Goal: Information Seeking & Learning: Learn about a topic

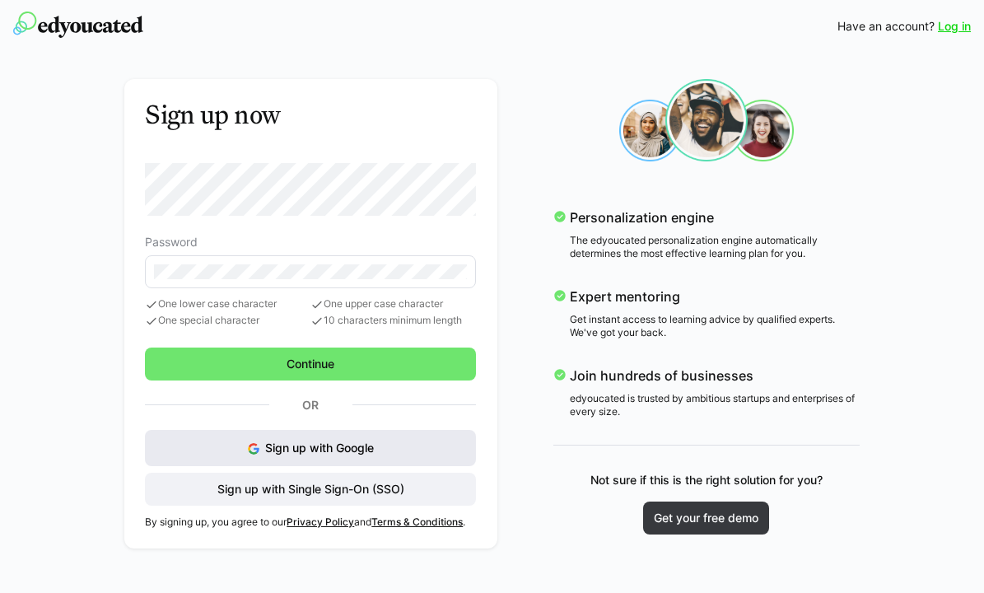
click at [352, 450] on span "Sign up with Google" at bounding box center [319, 447] width 109 height 14
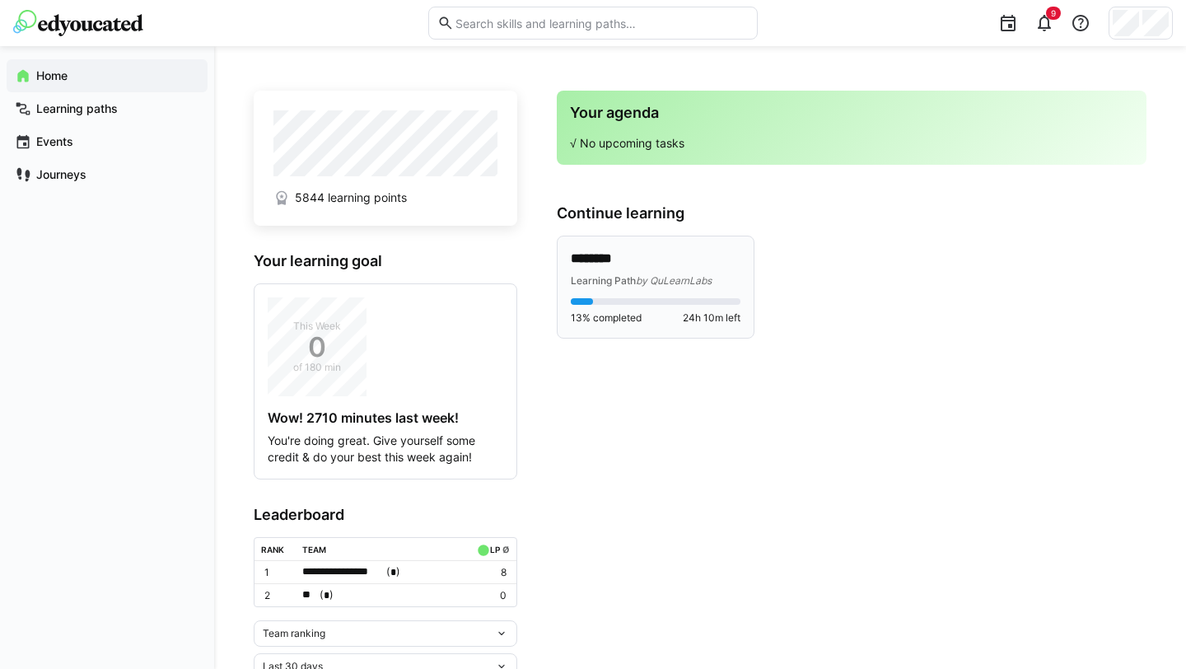
click at [649, 268] on div "******** Learning Path by QuLearnLabs" at bounding box center [656, 268] width 170 height 39
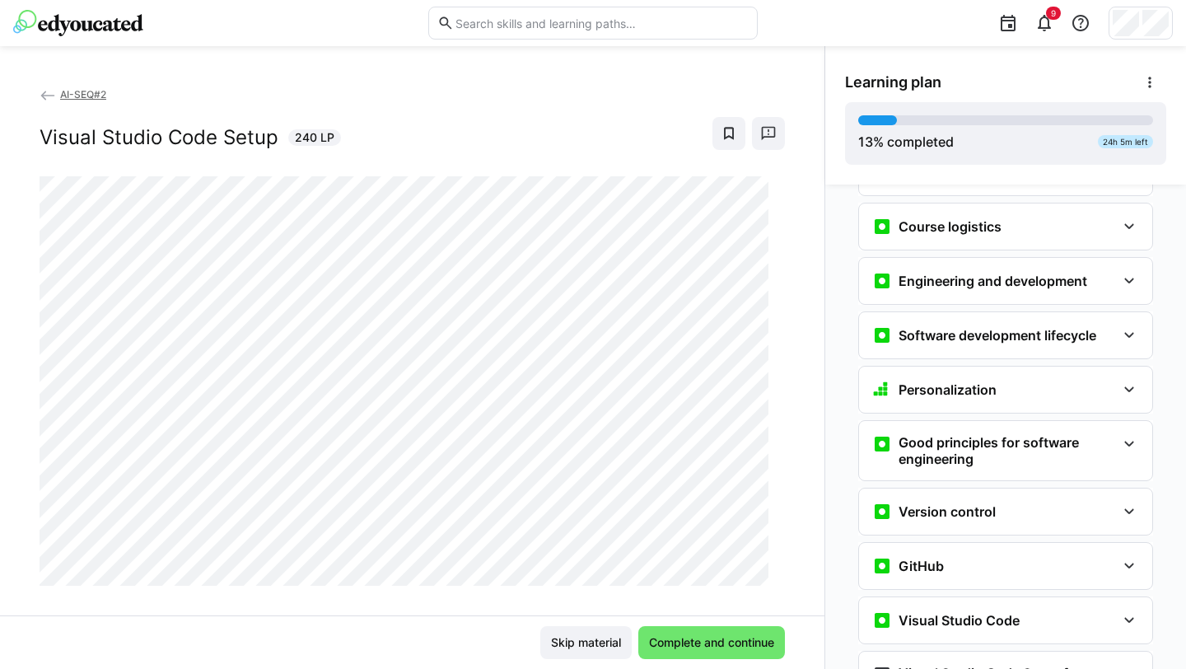
scroll to position [450, 0]
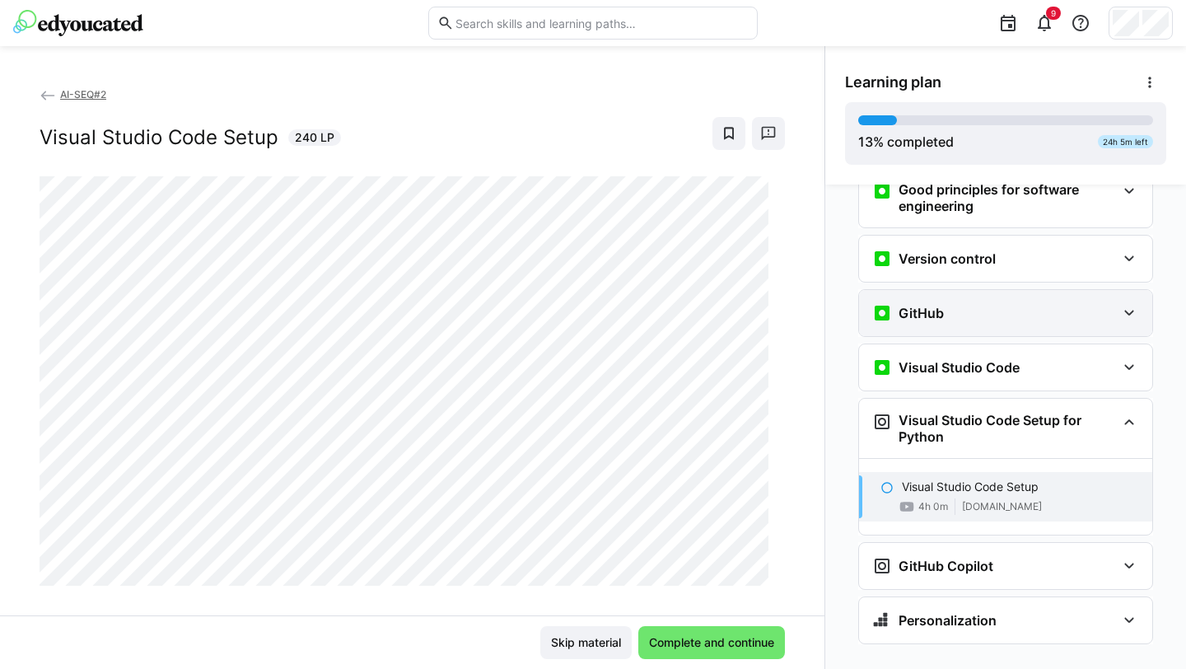
click at [962, 303] on div "GitHub" at bounding box center [994, 313] width 244 height 20
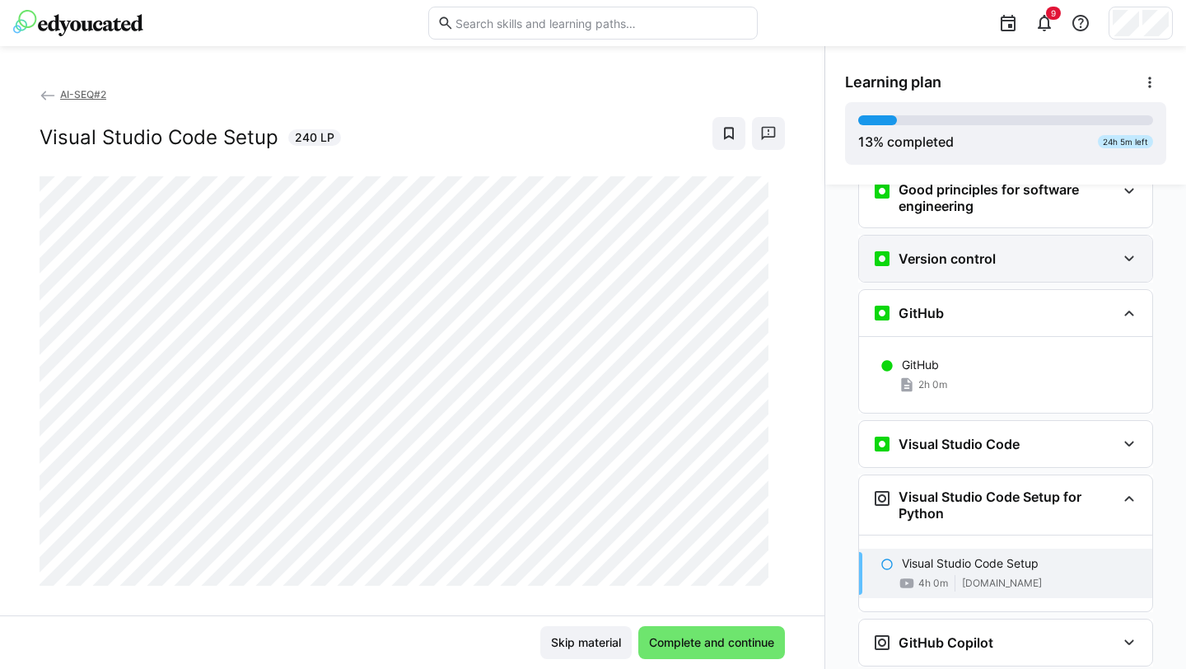
click at [954, 242] on div "Version control" at bounding box center [1005, 258] width 293 height 46
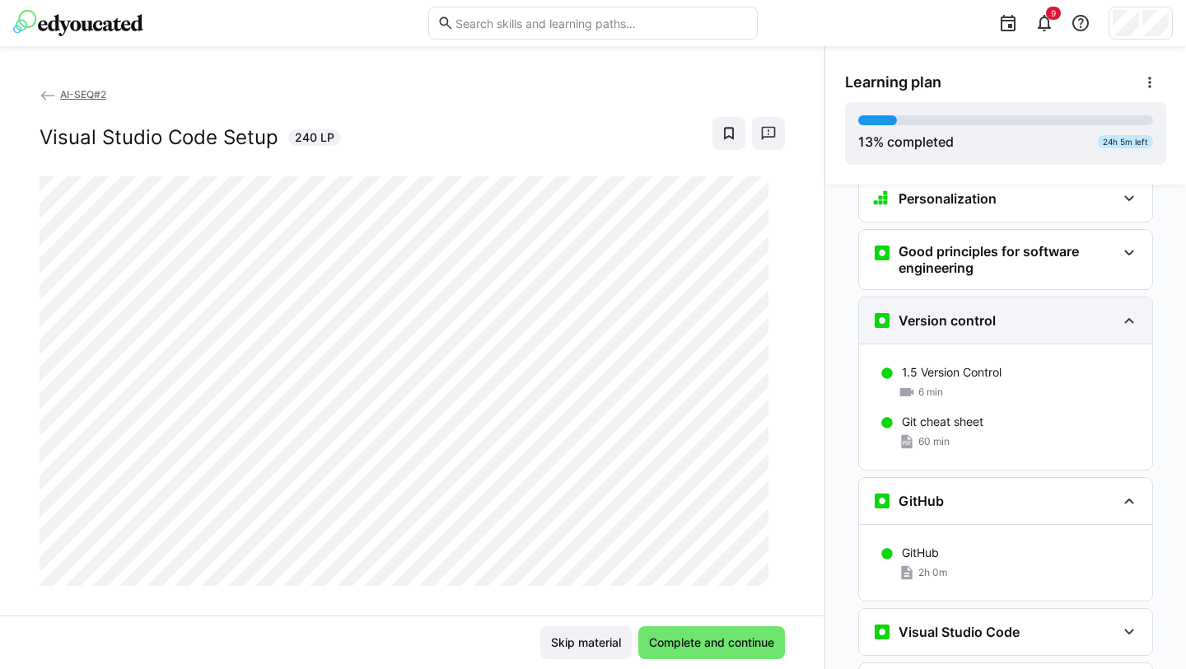
scroll to position [381, 0]
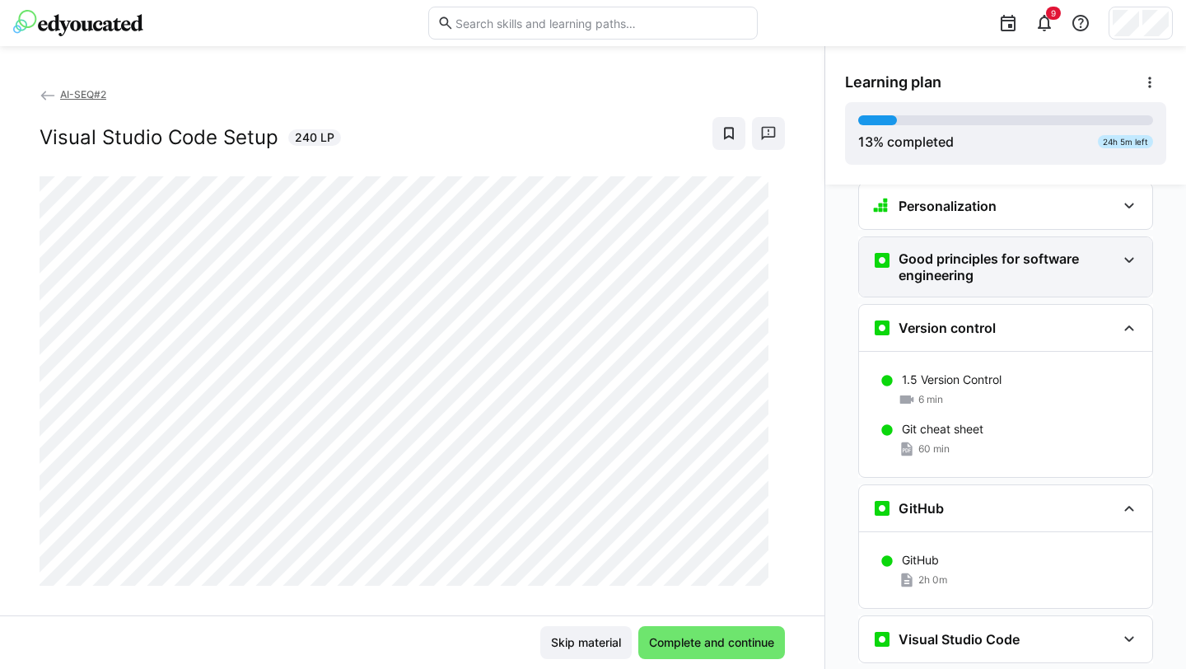
click at [947, 250] on h3 "Good principles for software engineering" at bounding box center [1006, 266] width 217 height 33
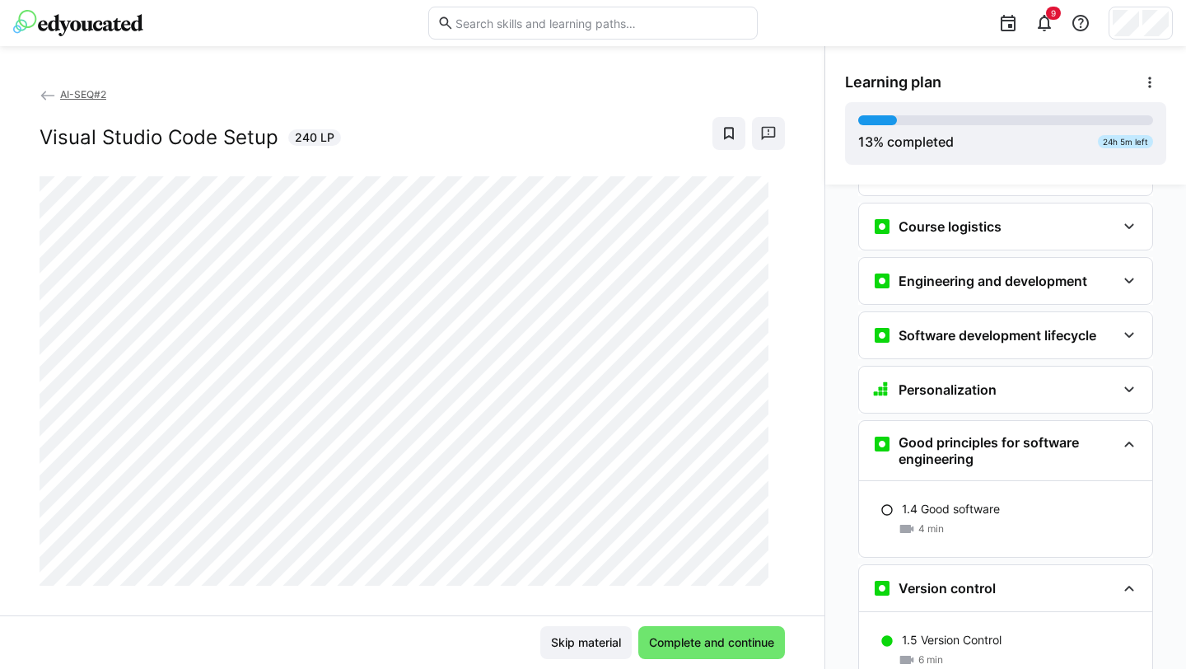
scroll to position [187, 0]
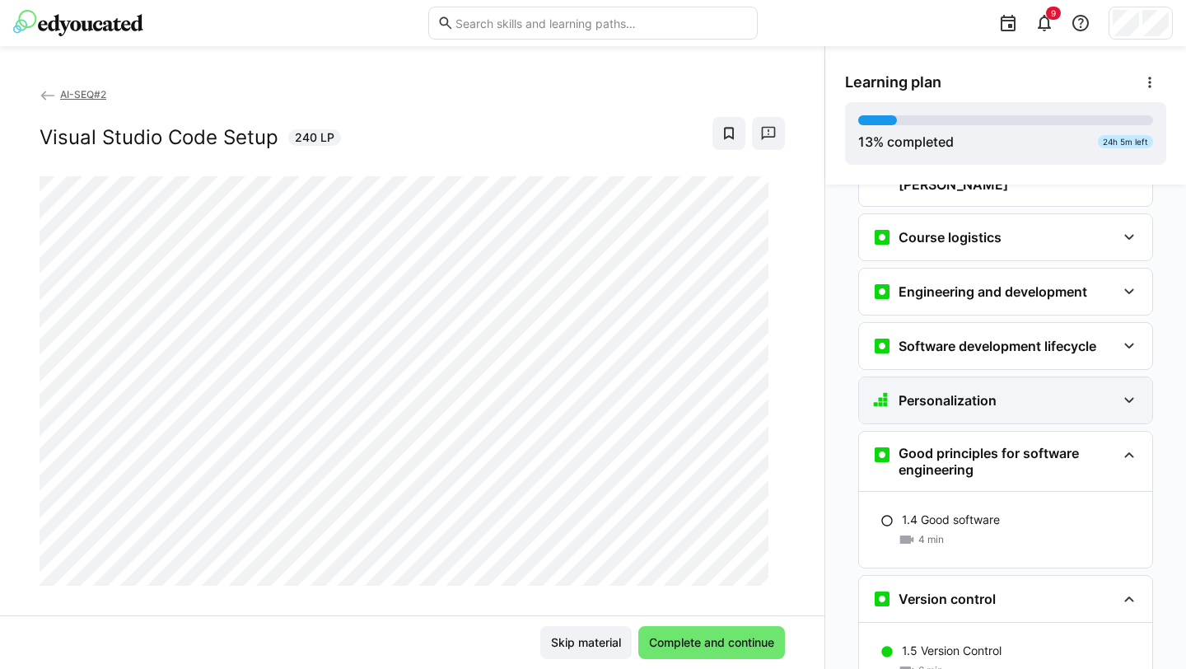
click at [944, 392] on h3 "Personalization" at bounding box center [947, 400] width 98 height 16
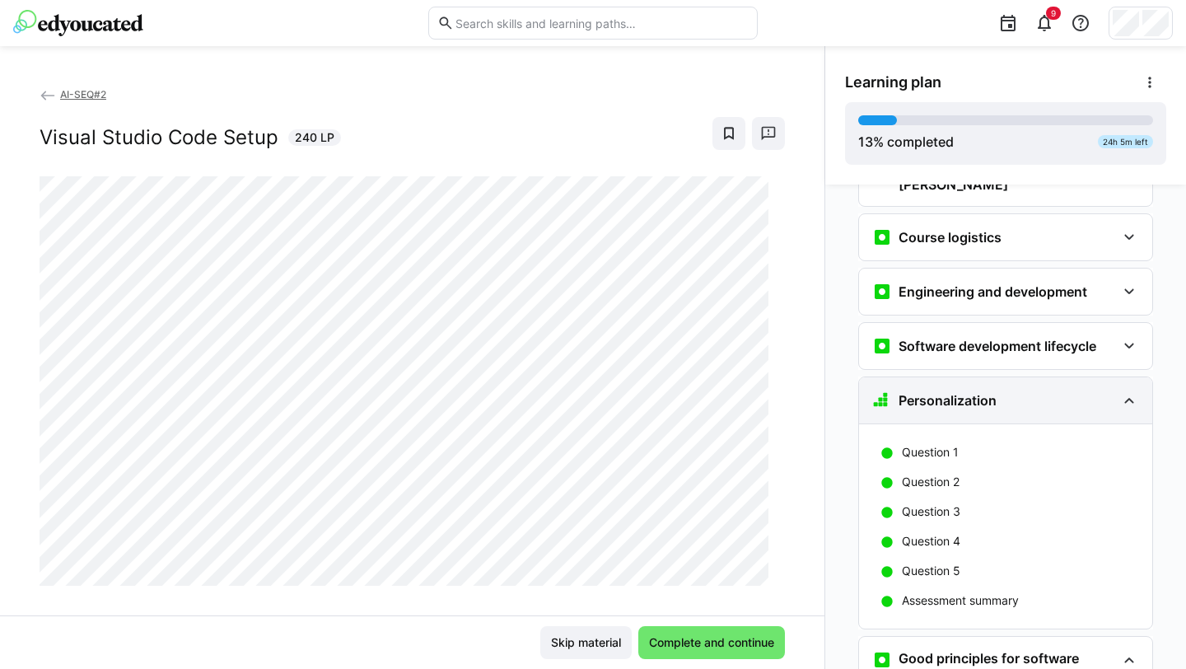
click at [944, 392] on h3 "Personalization" at bounding box center [947, 400] width 98 height 16
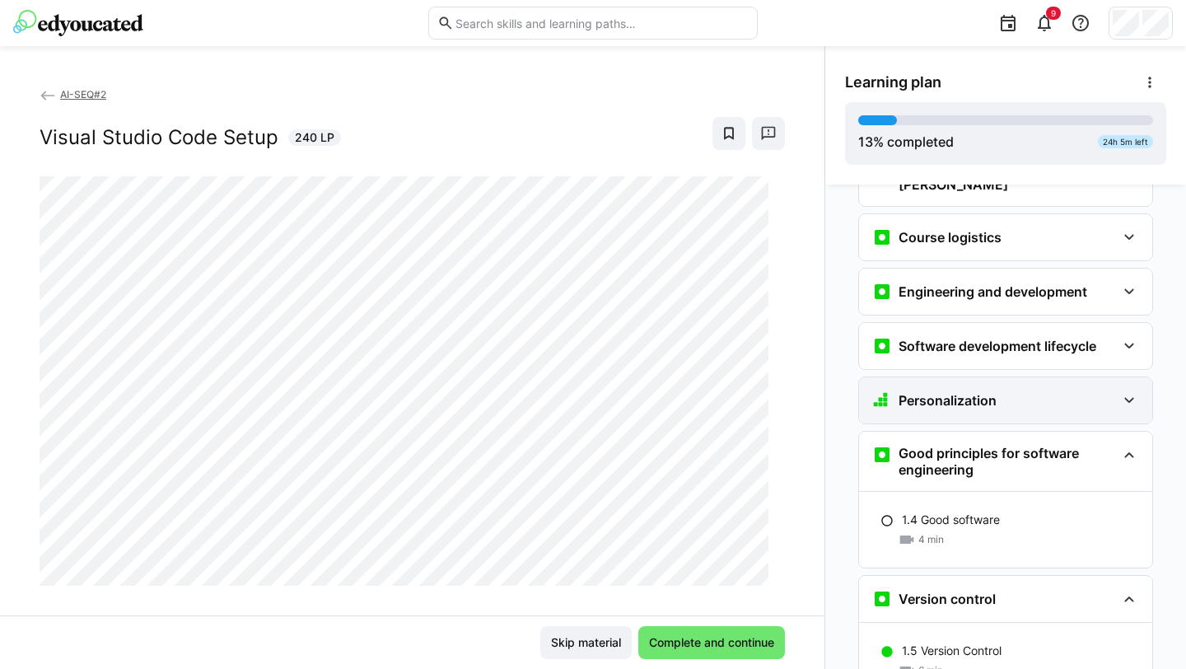
click at [939, 392] on h3 "Personalization" at bounding box center [947, 400] width 98 height 16
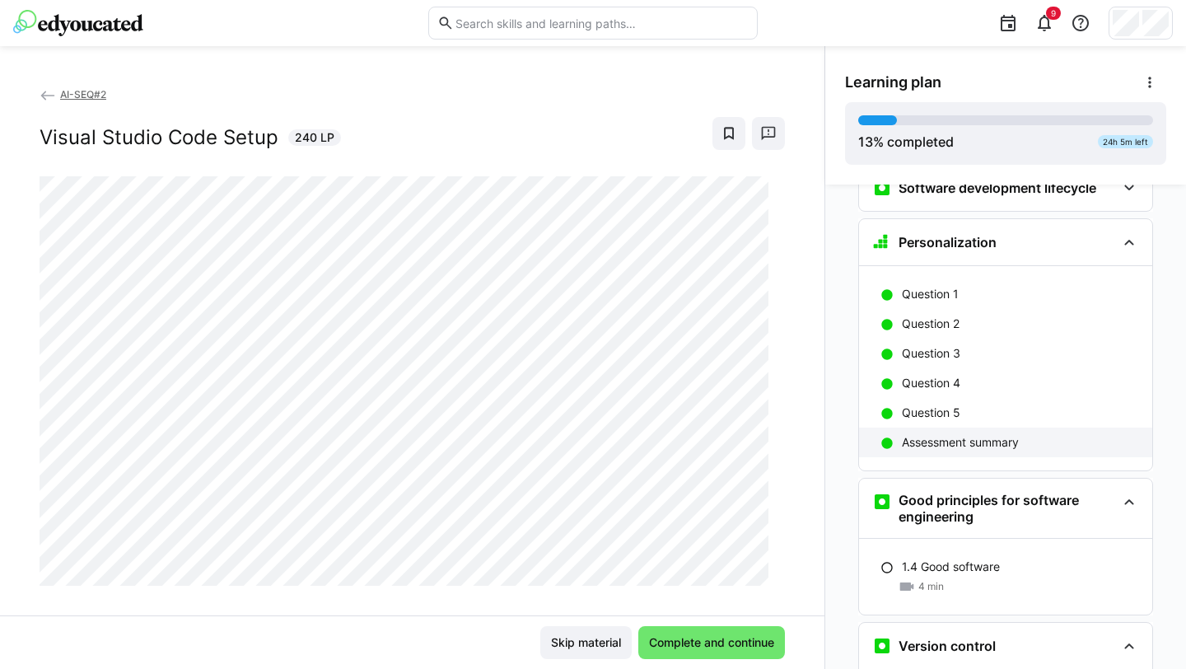
scroll to position [374, 0]
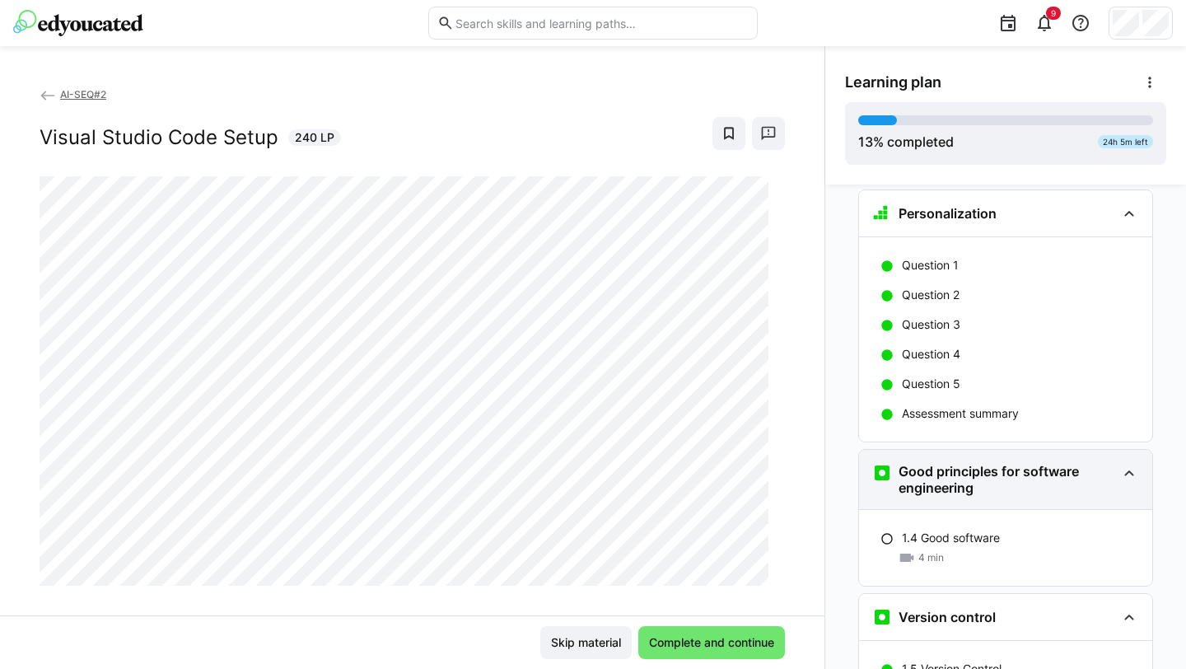
click at [957, 463] on h3 "Good principles for software engineering" at bounding box center [1006, 479] width 217 height 33
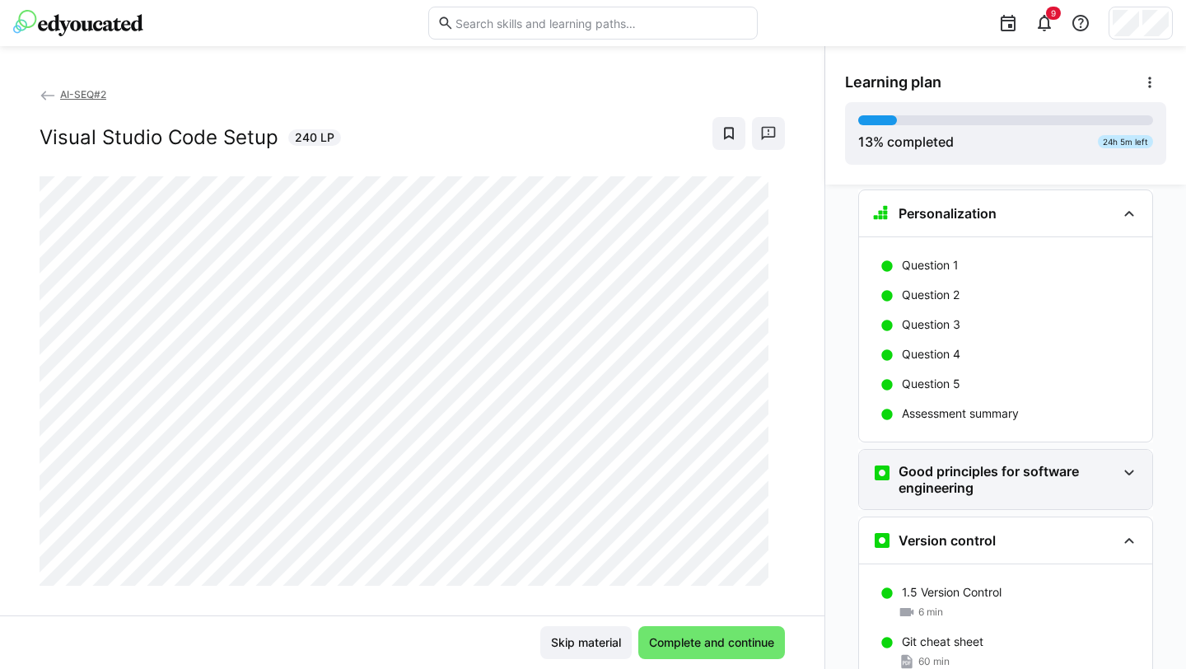
click at [934, 463] on h3 "Good principles for software engineering" at bounding box center [1006, 479] width 217 height 33
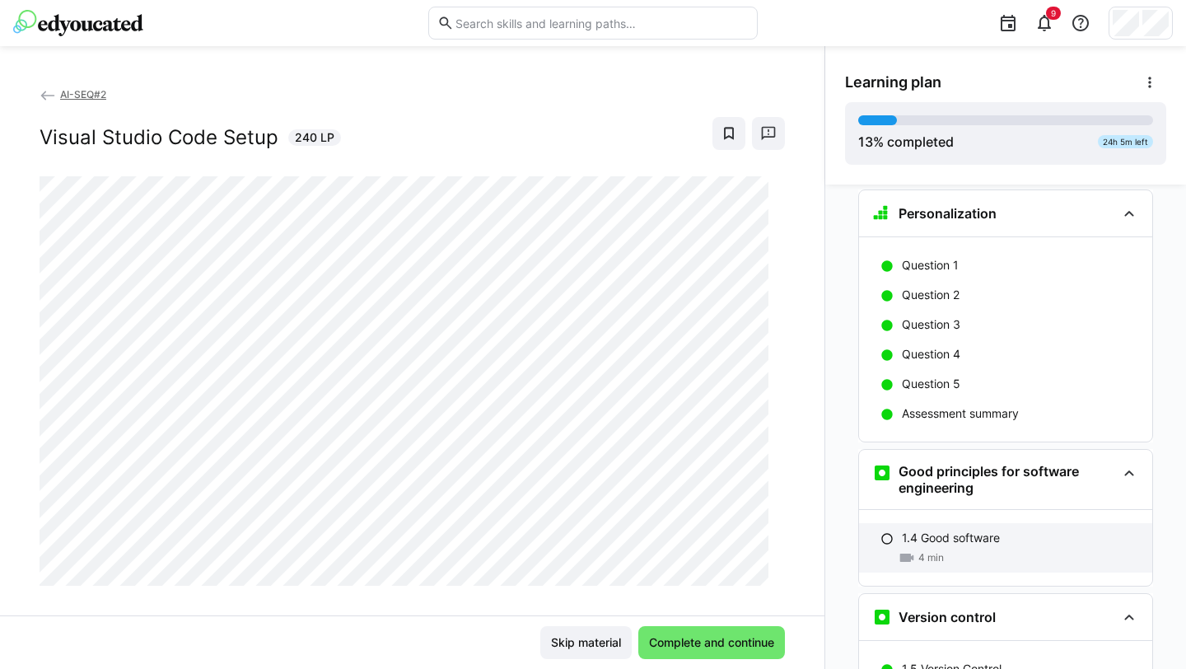
click at [920, 529] on p "1.4 Good software" at bounding box center [951, 537] width 98 height 16
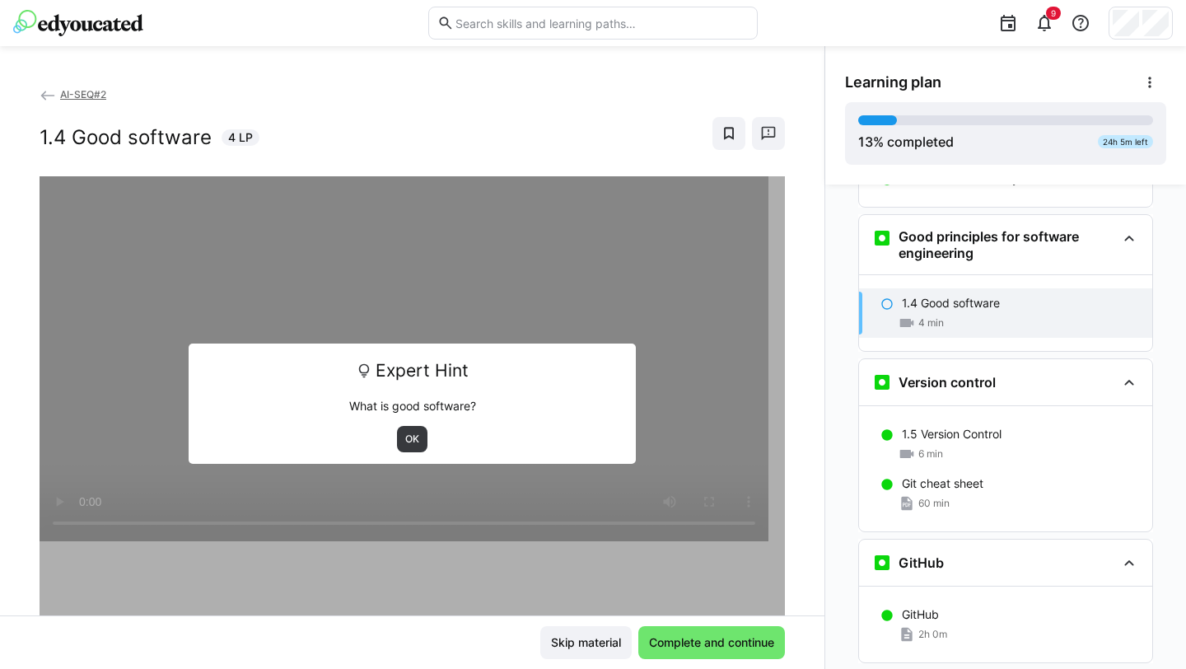
scroll to position [612, 0]
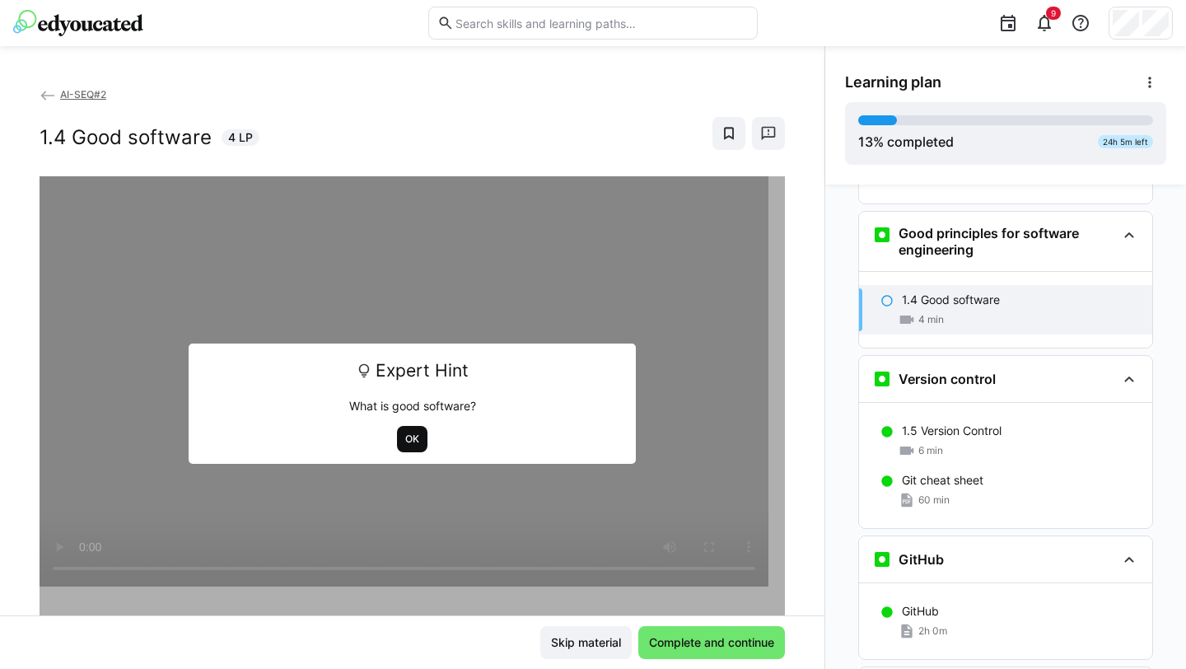
click at [407, 444] on span "OK" at bounding box center [411, 438] width 17 height 13
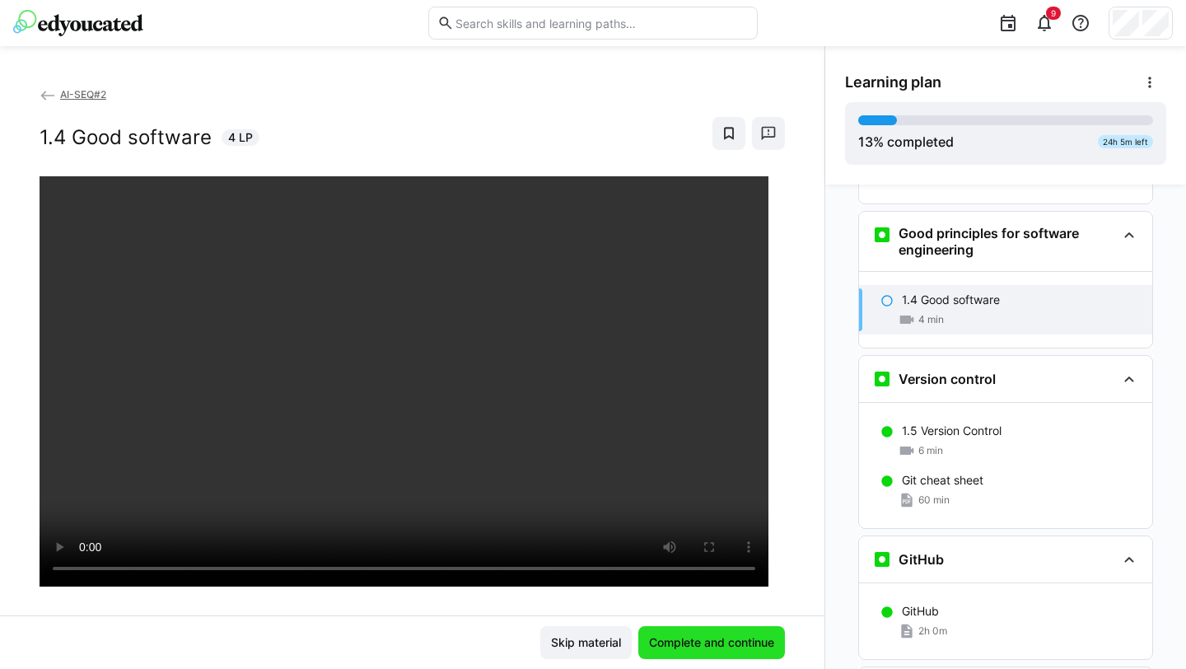
click at [684, 592] on span "Complete and continue" at bounding box center [711, 642] width 130 height 16
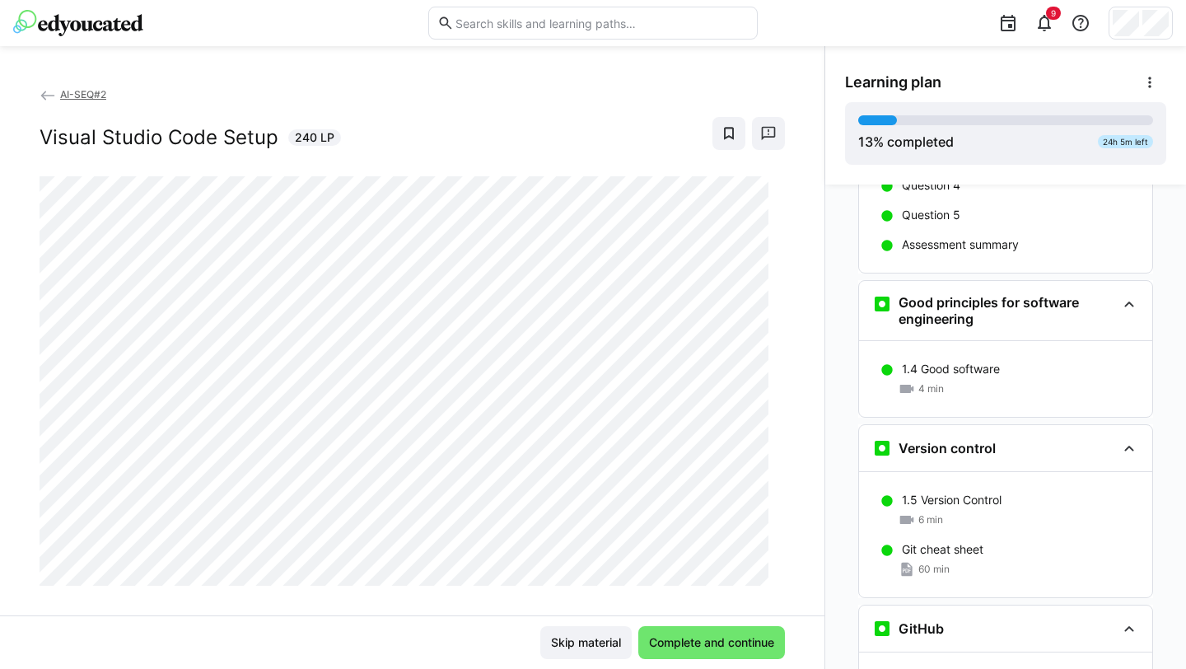
scroll to position [537, 0]
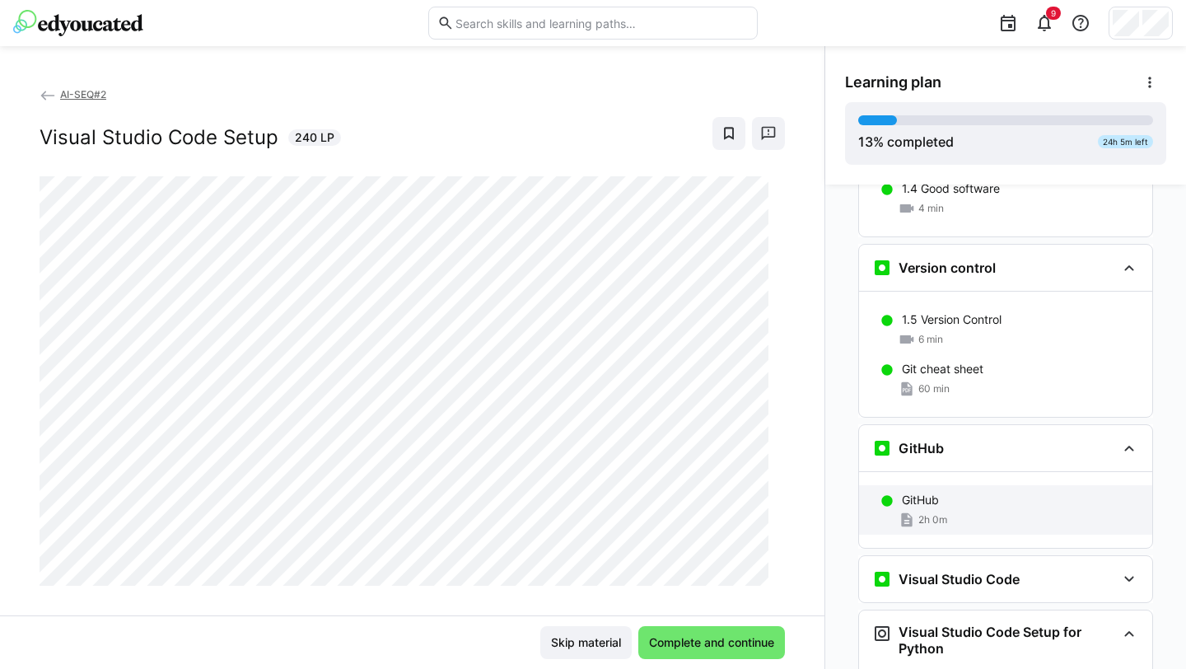
click at [961, 492] on div "GitHub" at bounding box center [1020, 500] width 237 height 16
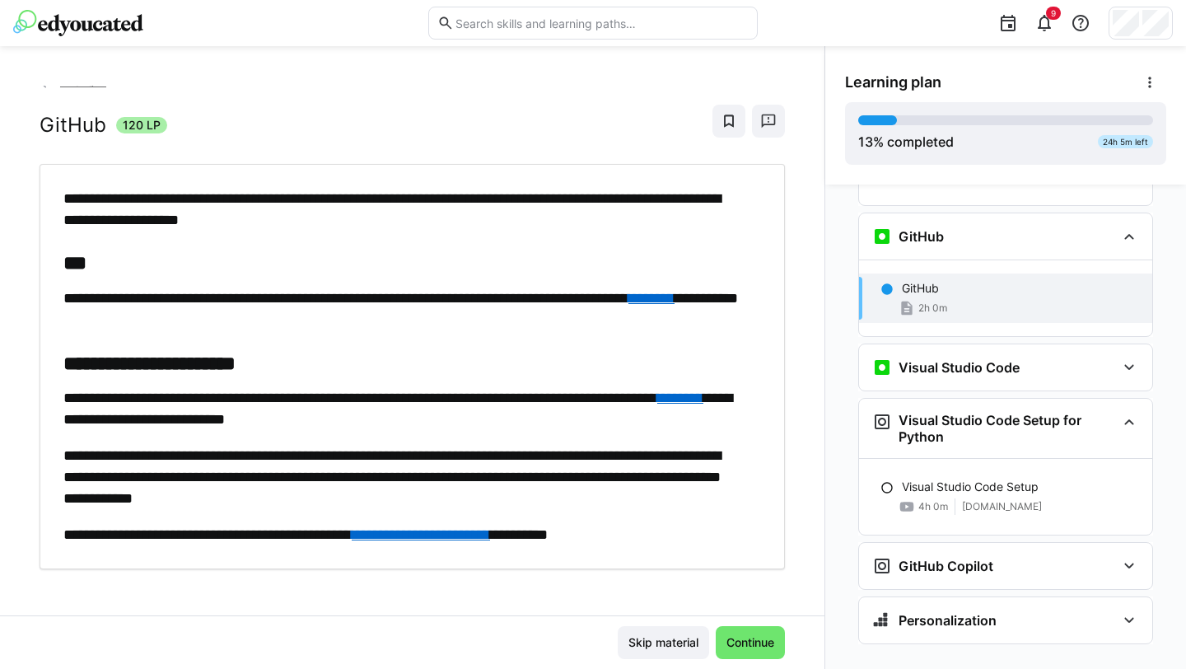
scroll to position [19, 0]
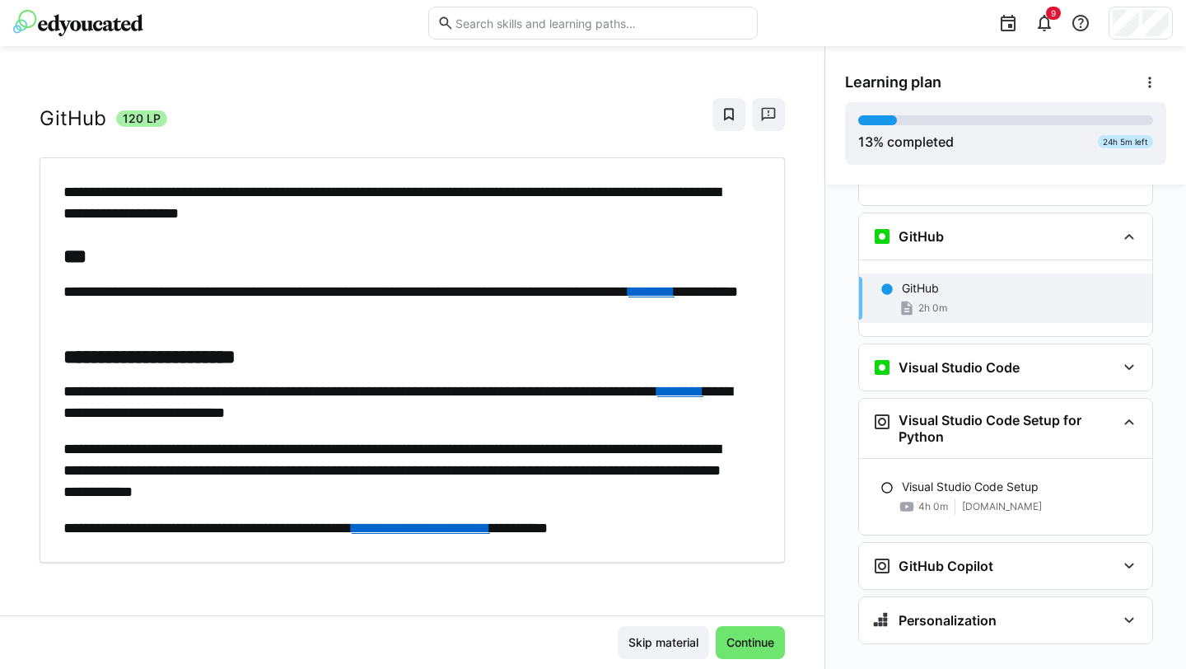
click at [490, 524] on link "**********" at bounding box center [421, 527] width 138 height 15
click at [983, 226] on eds-icon at bounding box center [1129, 236] width 20 height 20
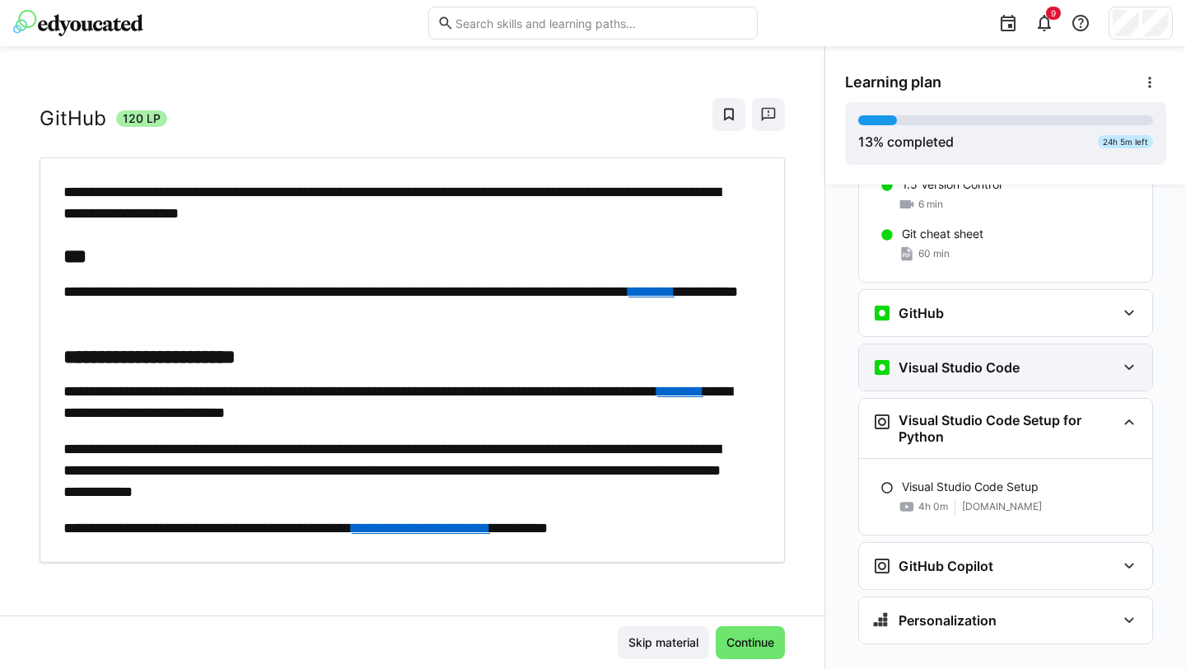
click at [983, 357] on div "Visual Studio Code" at bounding box center [994, 367] width 244 height 20
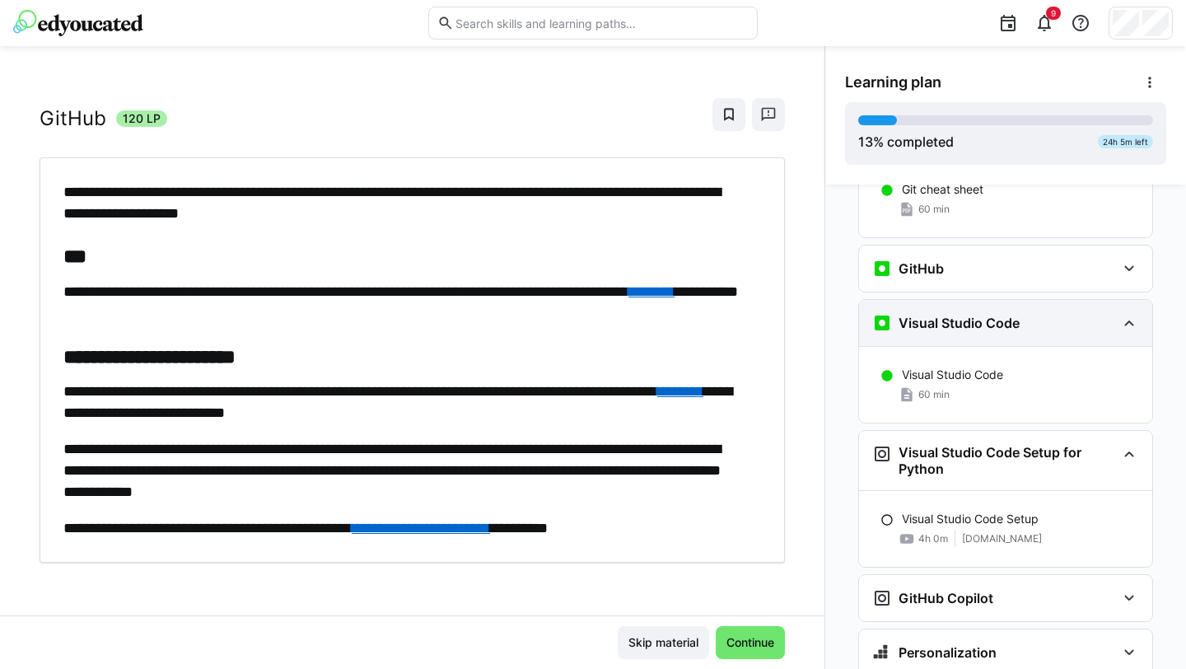
scroll to position [934, 0]
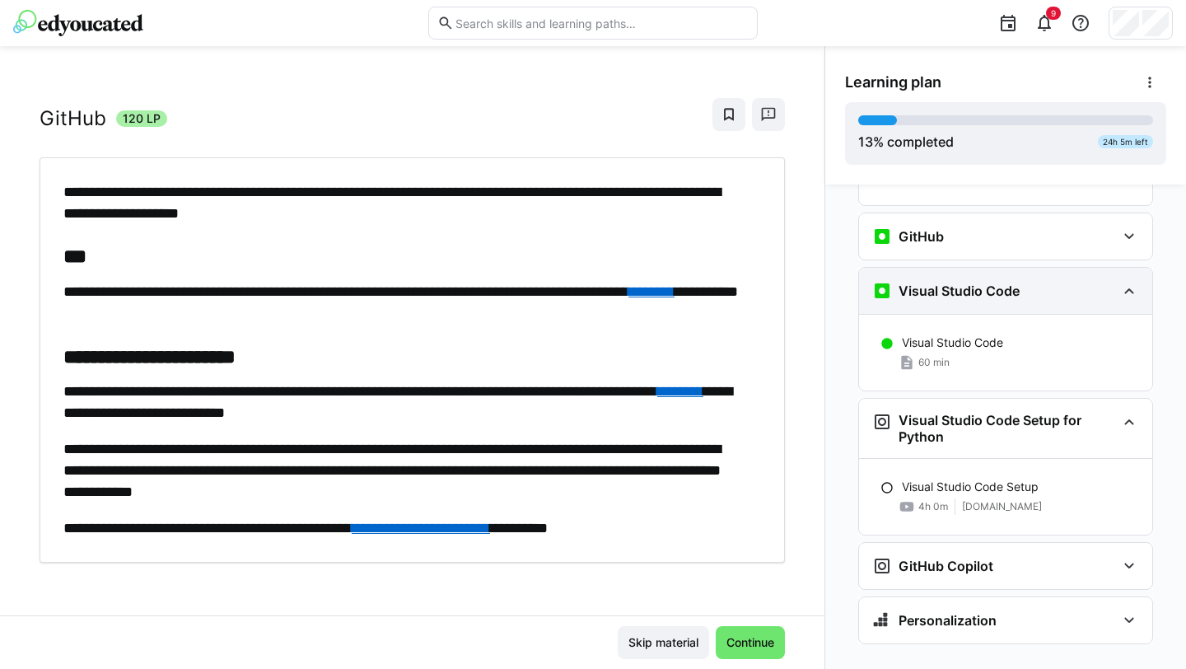
click at [983, 354] on div "60 min" at bounding box center [1020, 362] width 237 height 16
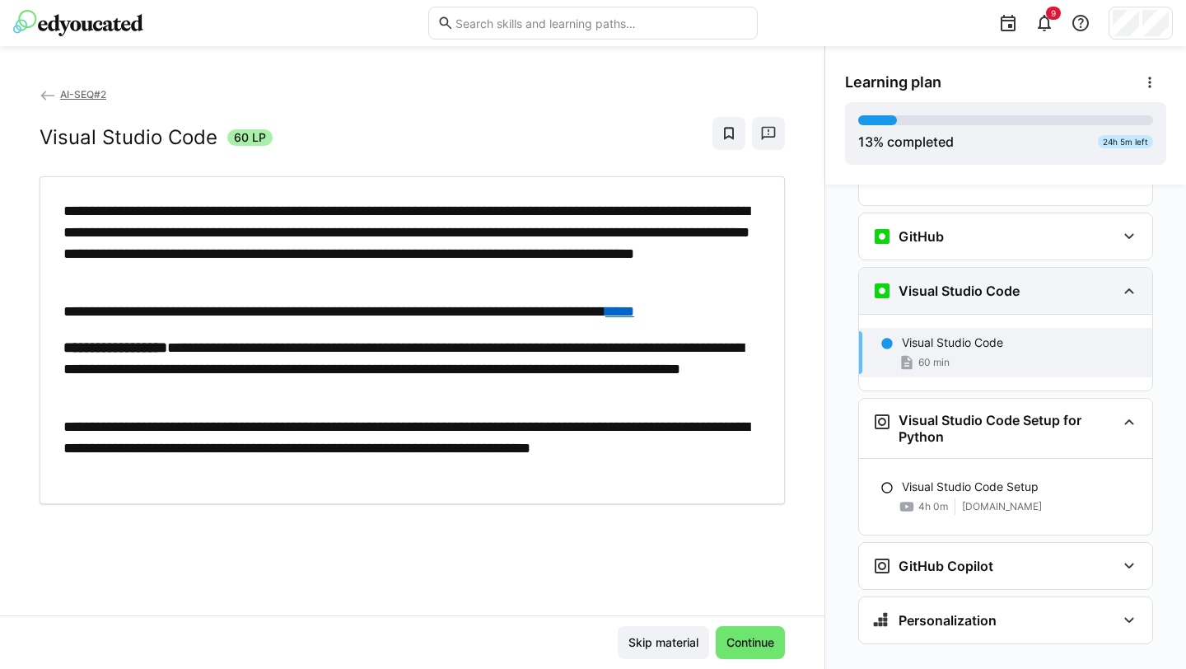
scroll to position [0, 0]
click at [634, 314] on link "****" at bounding box center [619, 311] width 29 height 15
click at [983, 281] on eds-icon at bounding box center [1129, 291] width 20 height 20
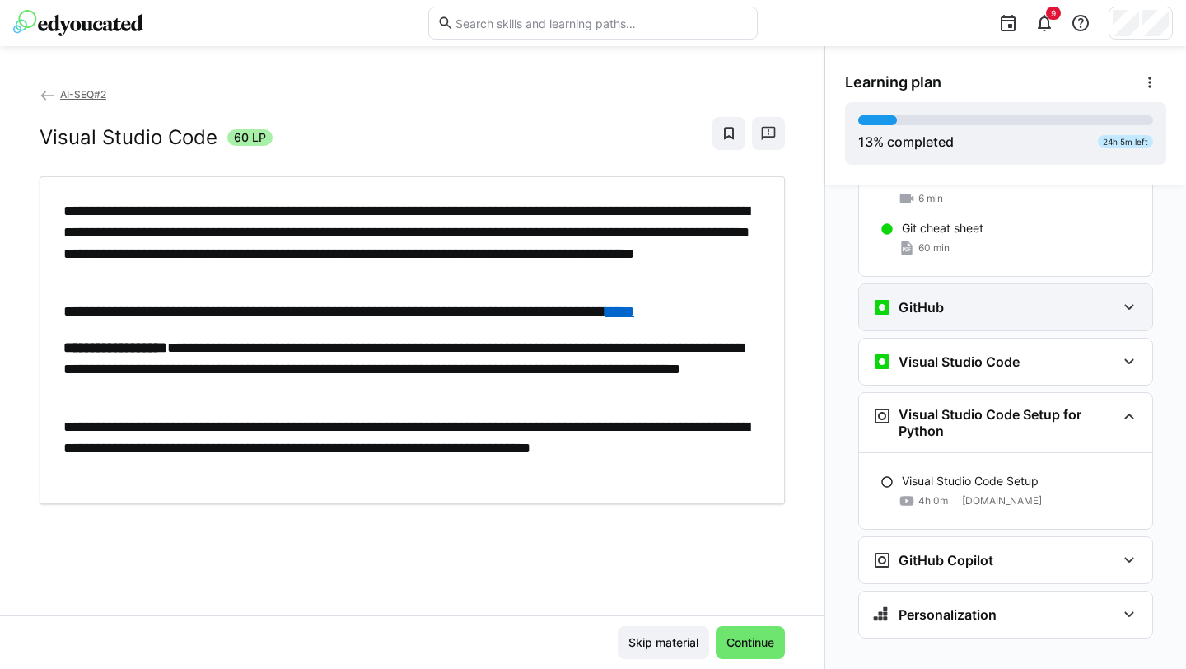
scroll to position [858, 0]
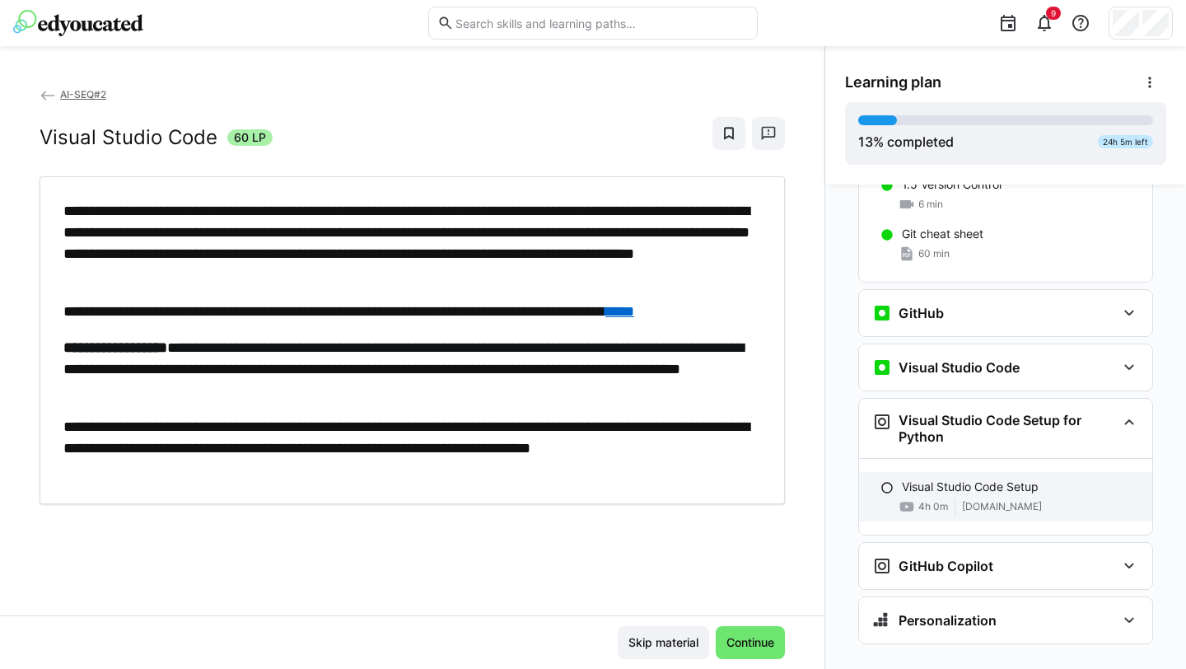
click at [983, 478] on p "Visual Studio Code Setup" at bounding box center [970, 486] width 137 height 16
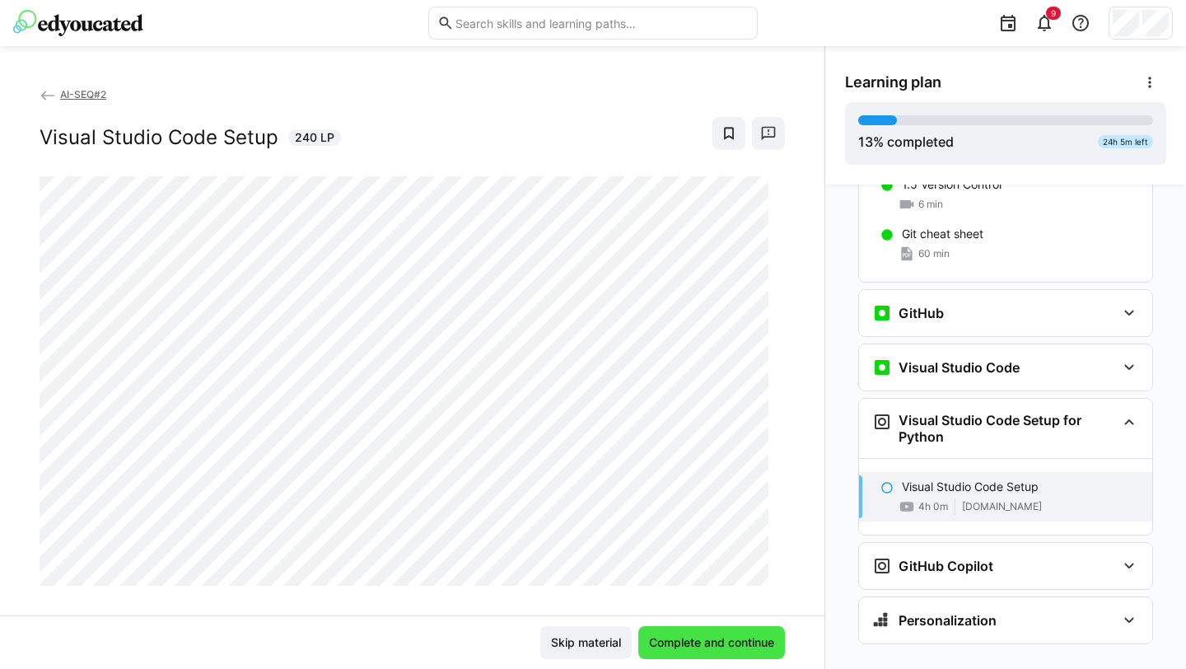
click at [740, 592] on span "Complete and continue" at bounding box center [711, 642] width 130 height 16
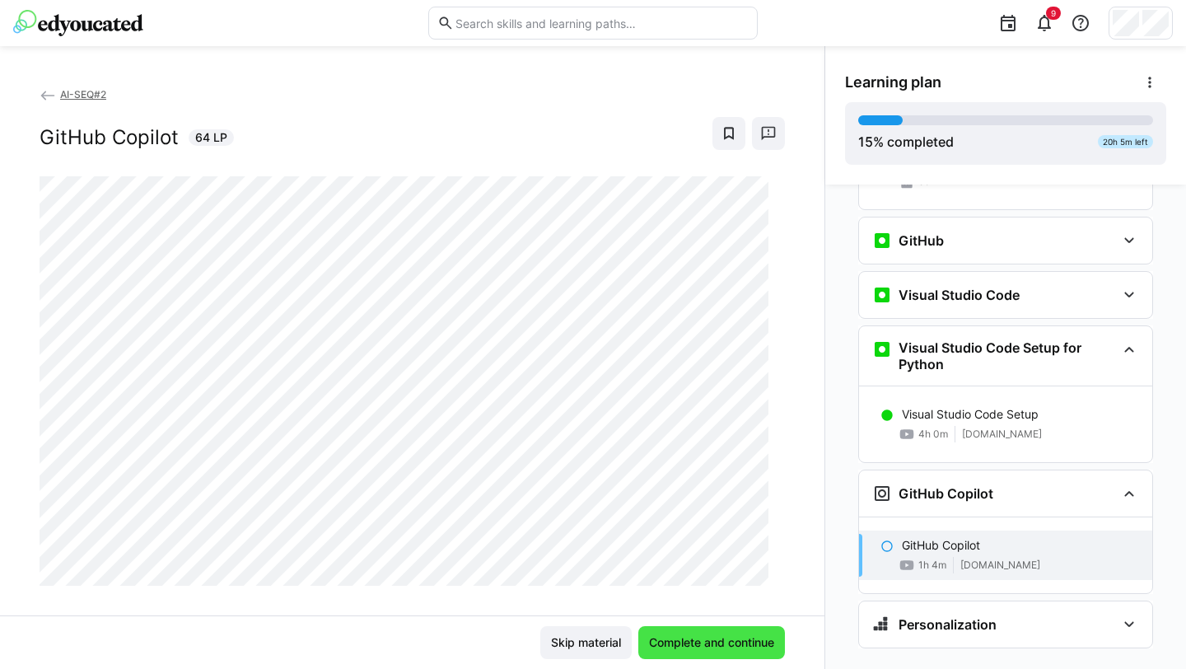
scroll to position [934, 0]
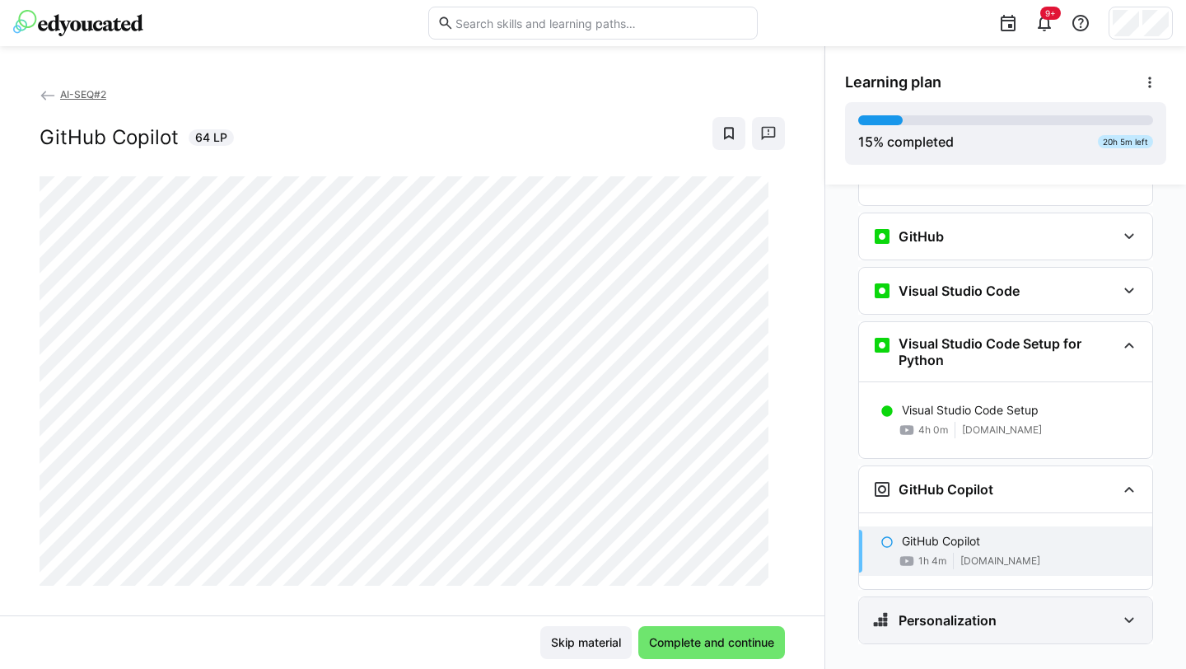
click at [957, 592] on div "Personalization" at bounding box center [1005, 620] width 293 height 46
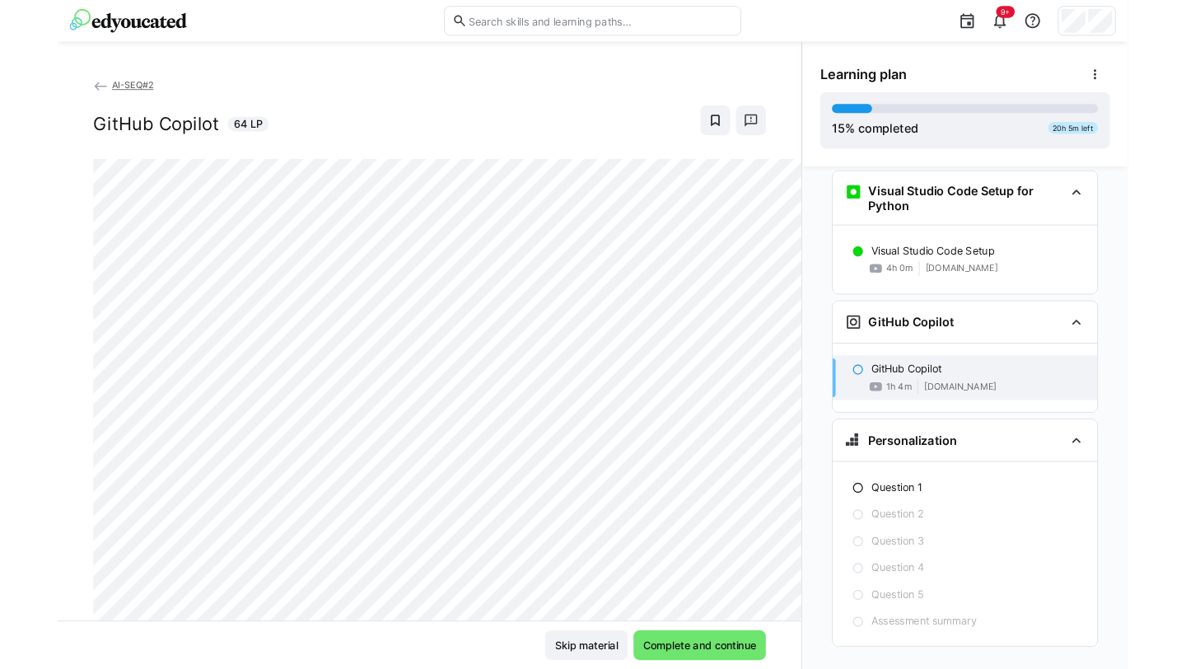
scroll to position [1139, 0]
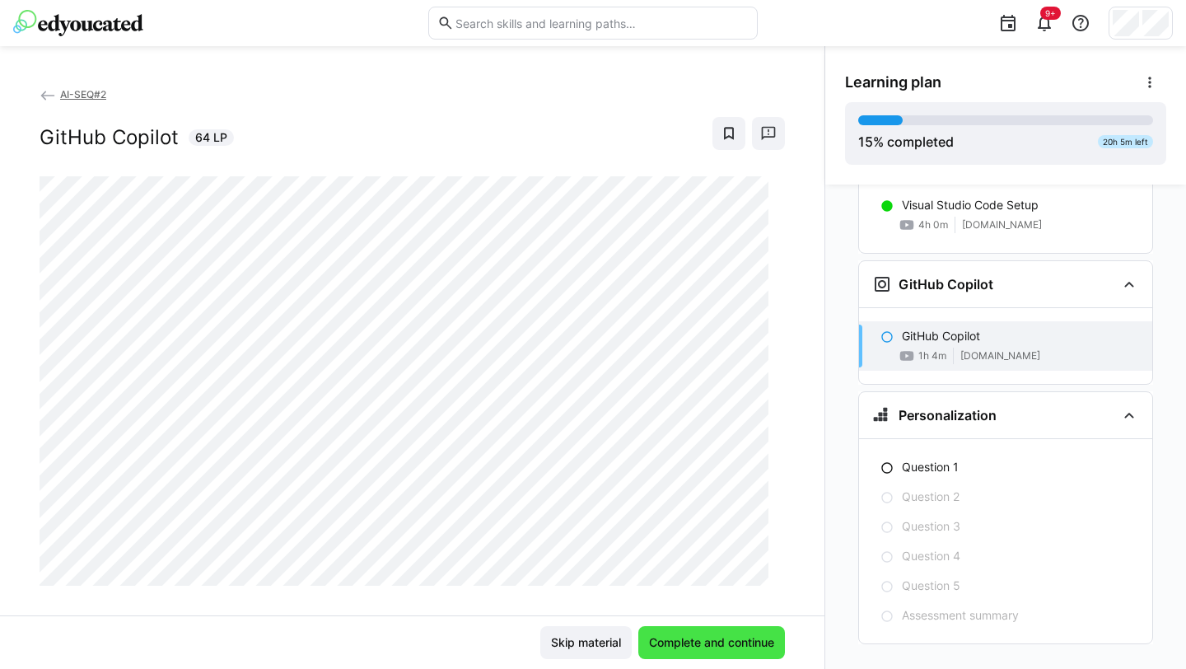
click at [730, 592] on span "Complete and continue" at bounding box center [711, 642] width 130 height 16
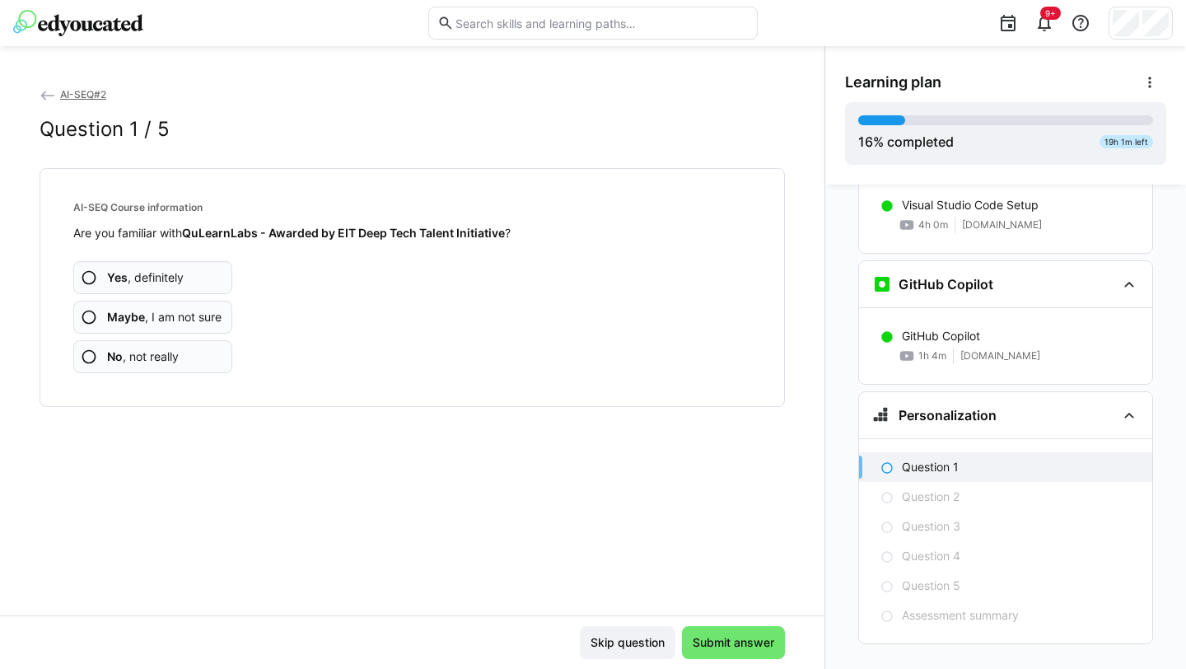
click at [91, 310] on eds-icon at bounding box center [89, 317] width 16 height 16
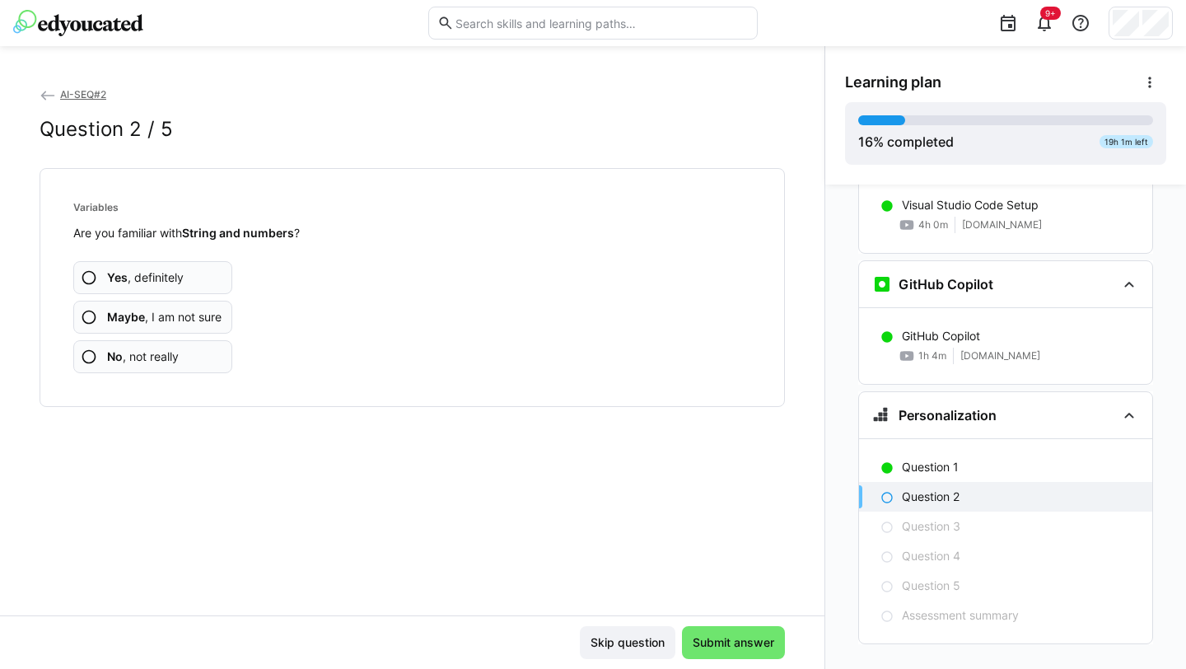
click at [92, 281] on eds-icon at bounding box center [89, 277] width 16 height 16
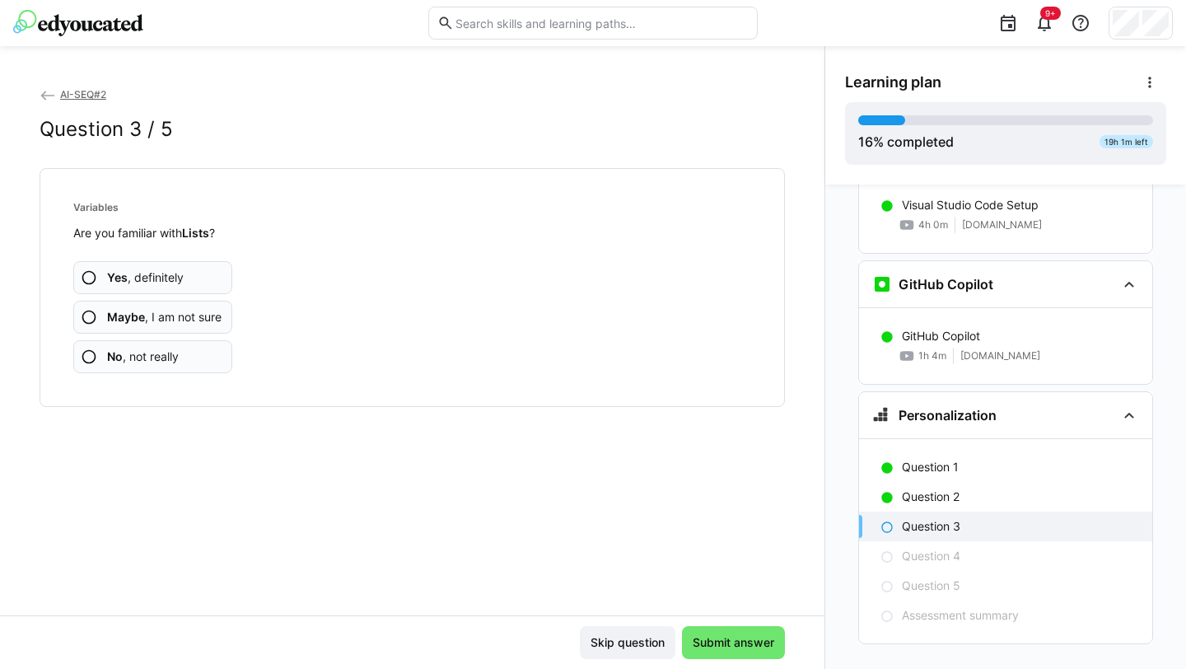
click at [102, 276] on app-assessment-question-radio "Yes , definitely" at bounding box center [152, 277] width 159 height 33
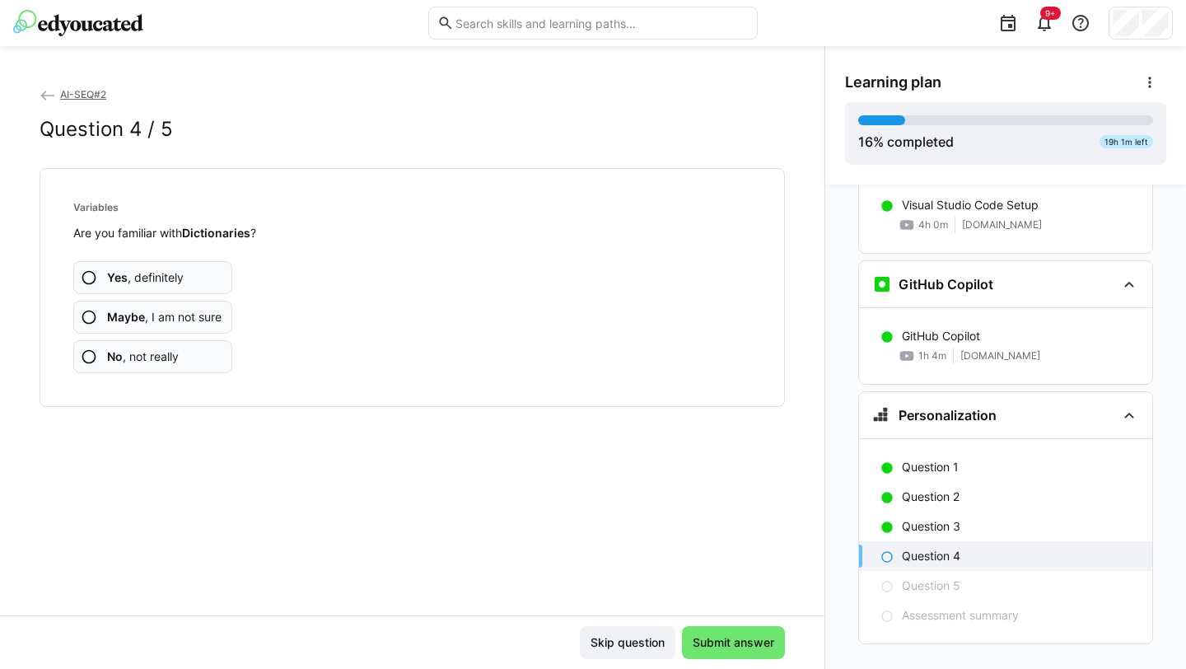
click at [150, 284] on span "Yes , definitely" at bounding box center [145, 277] width 77 height 16
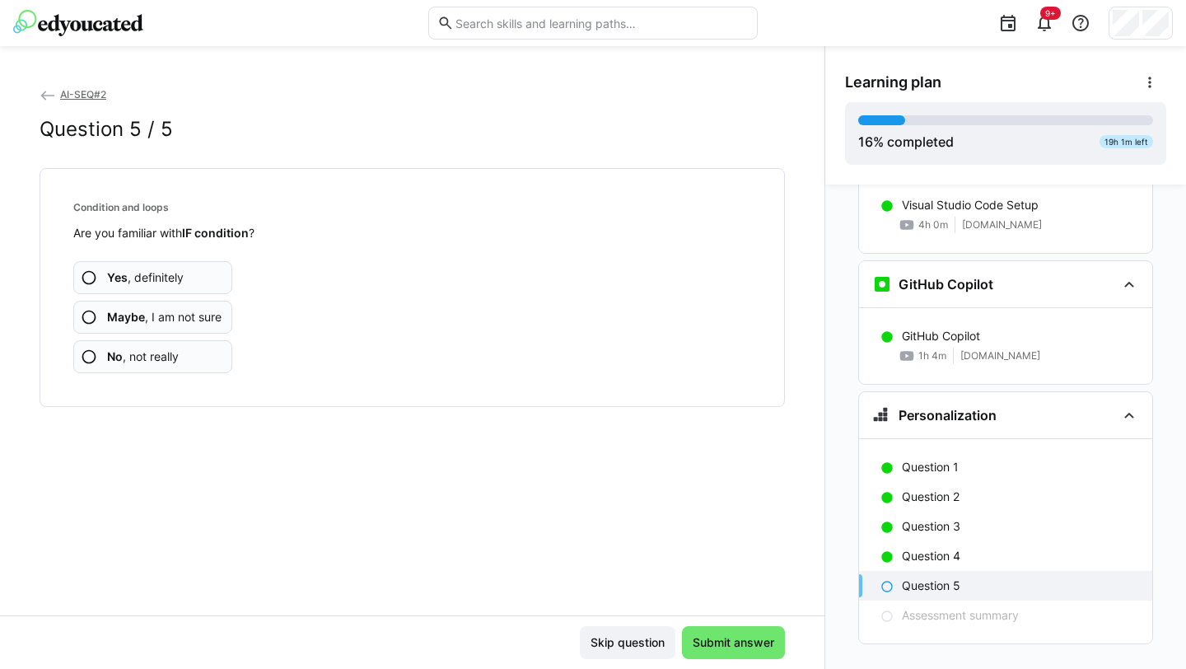
click at [161, 280] on span "Yes , definitely" at bounding box center [145, 277] width 77 height 16
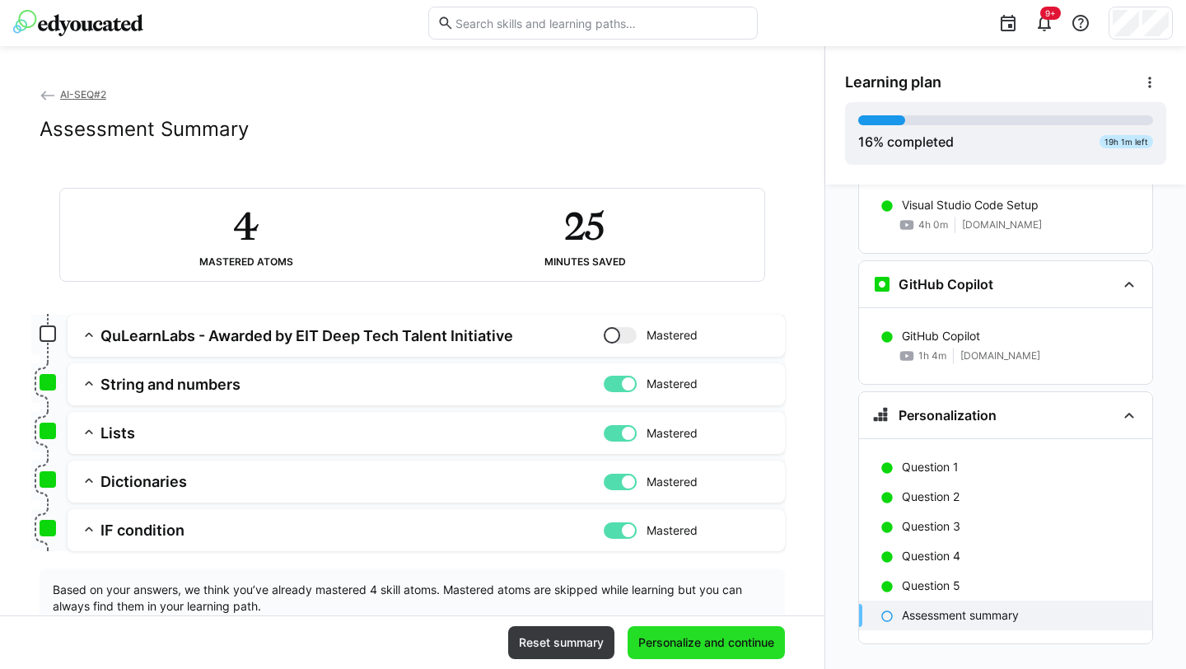
click at [706, 592] on span "Personalize and continue" at bounding box center [706, 642] width 141 height 16
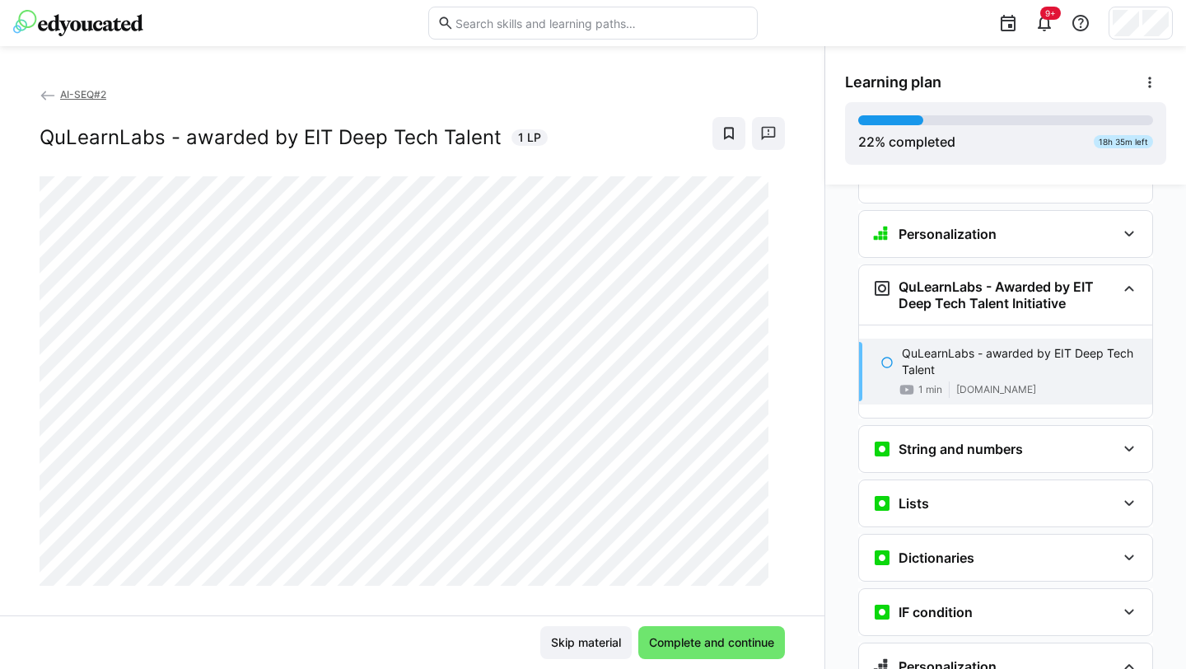
scroll to position [1374, 0]
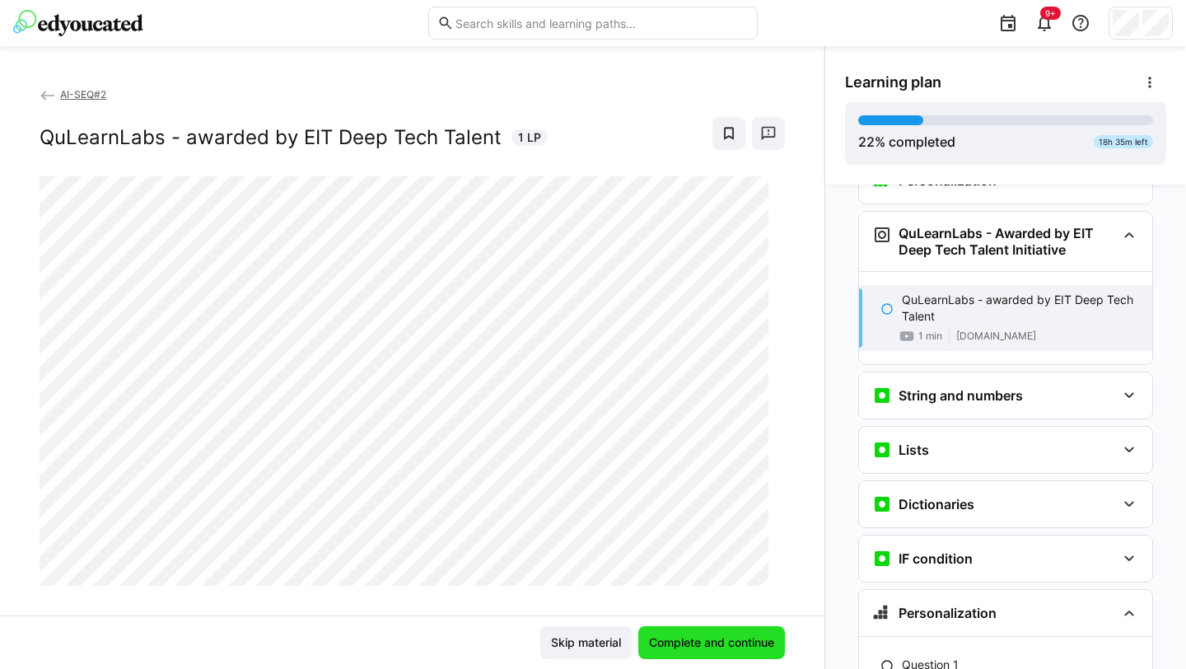
click at [723, 592] on span "Complete and continue" at bounding box center [711, 642] width 130 height 16
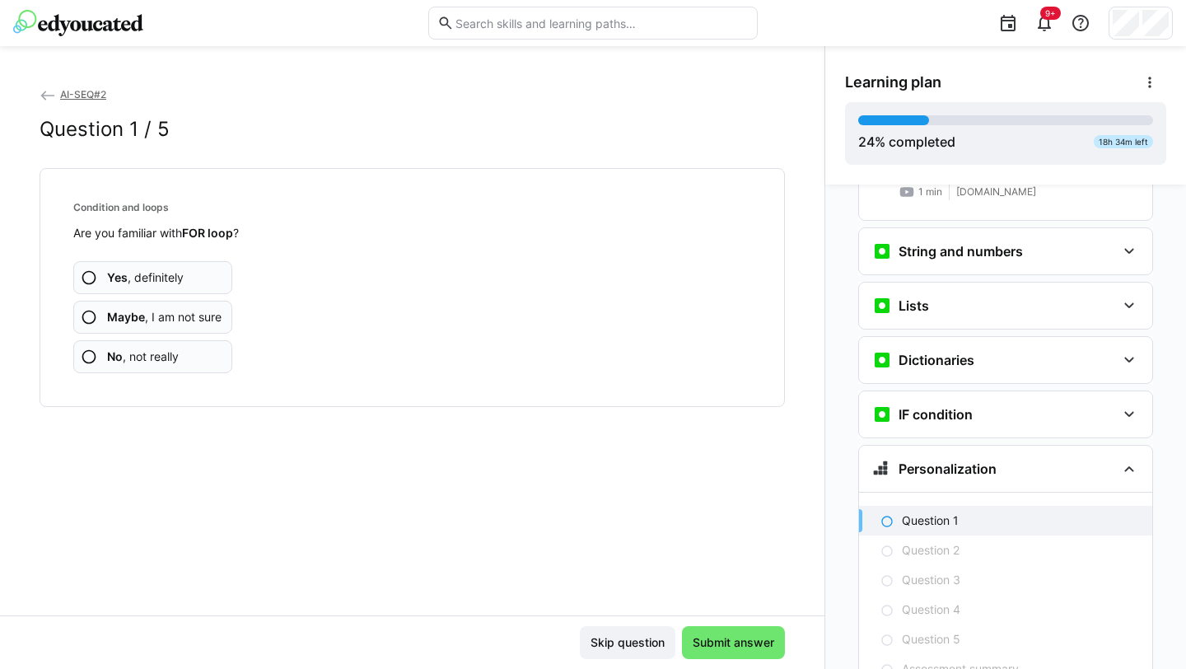
scroll to position [1572, 0]
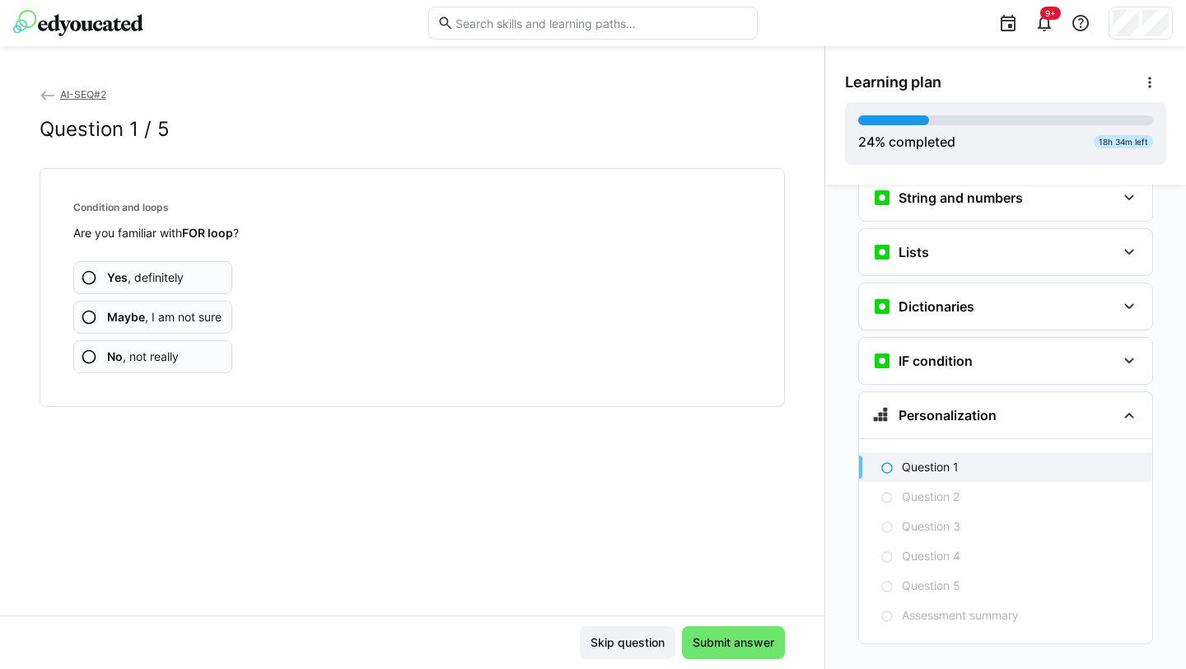
click at [145, 273] on span "Yes , definitely" at bounding box center [145, 277] width 77 height 16
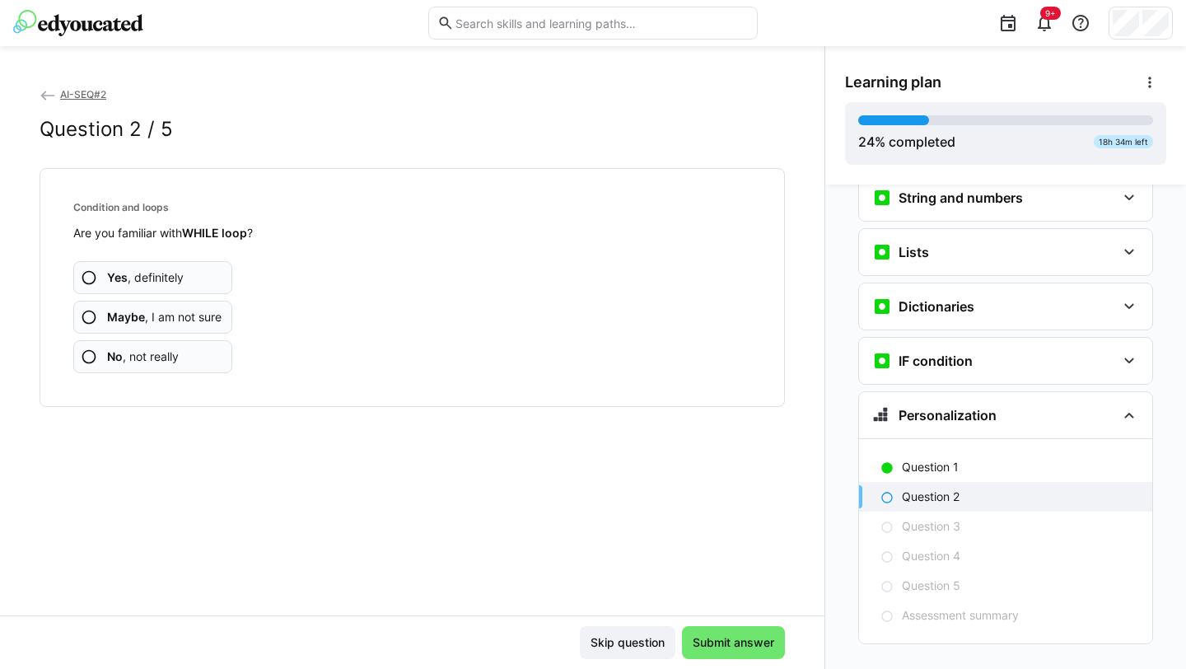
click at [138, 272] on span "Yes , definitely" at bounding box center [145, 277] width 77 height 16
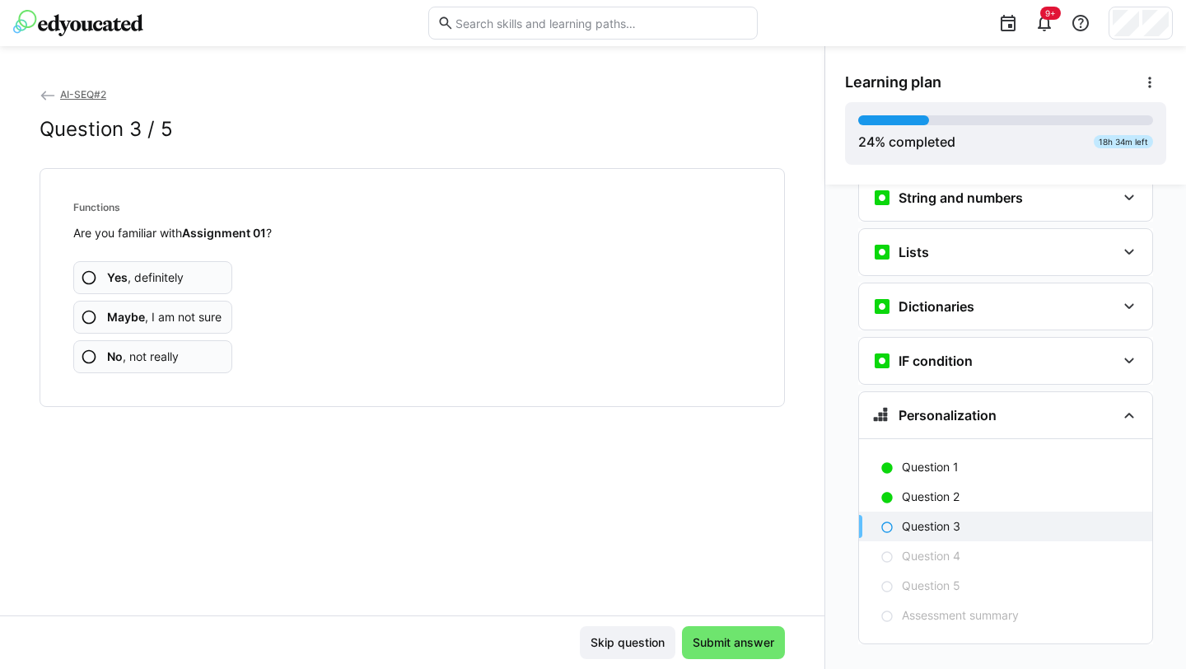
click at [137, 314] on b "Maybe" at bounding box center [126, 317] width 38 height 14
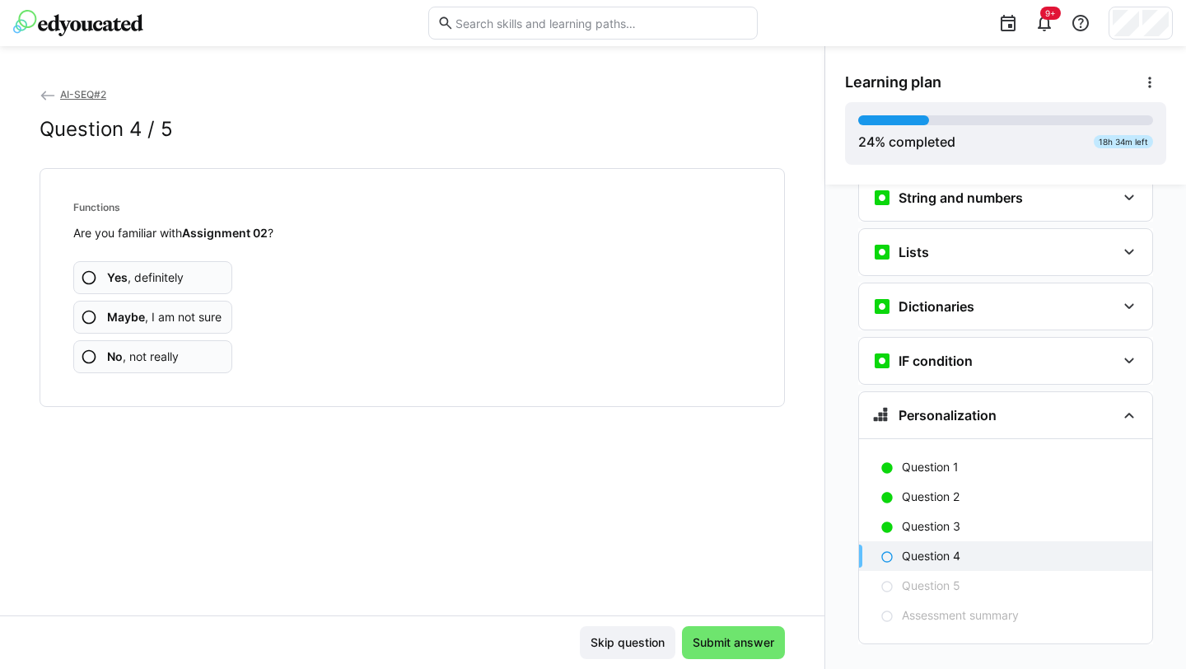
click at [195, 317] on span "Maybe , I am not sure" at bounding box center [164, 317] width 114 height 16
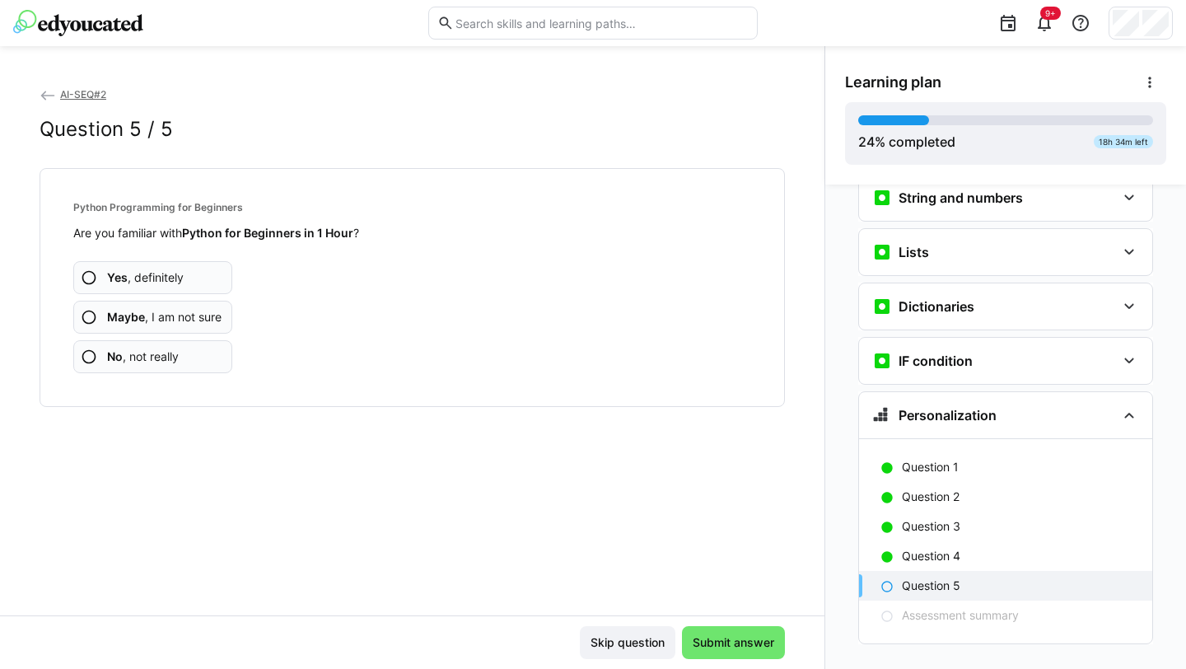
click at [163, 282] on span "Yes , definitely" at bounding box center [145, 277] width 77 height 16
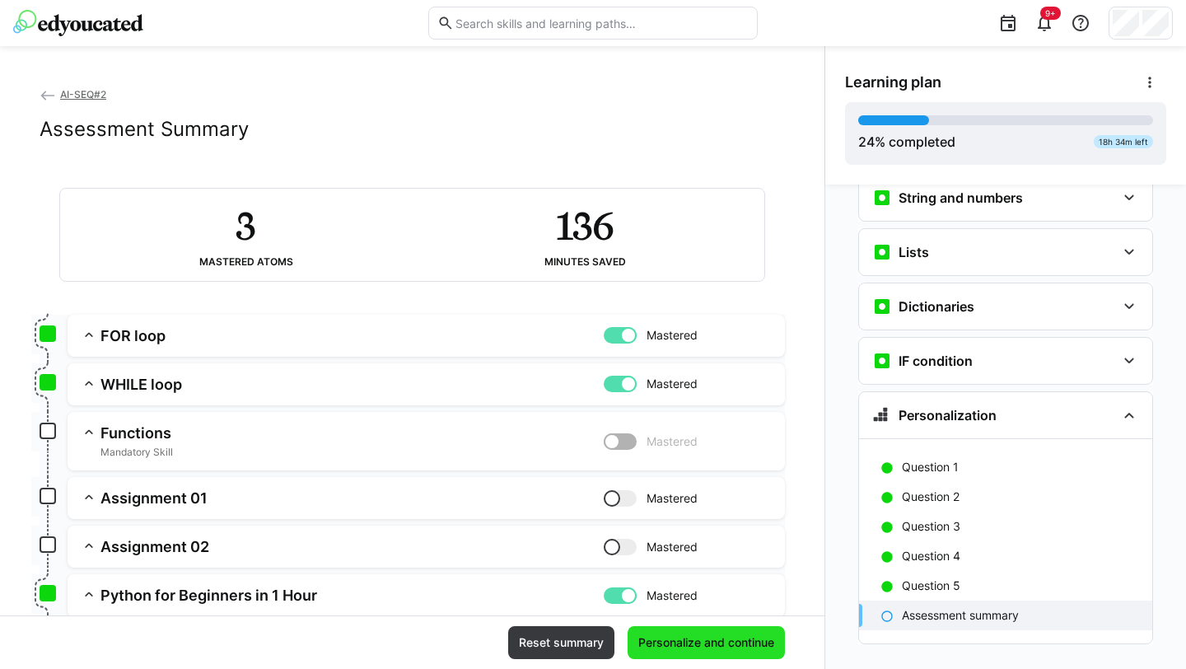
click at [703, 592] on span "Personalize and continue" at bounding box center [706, 642] width 141 height 16
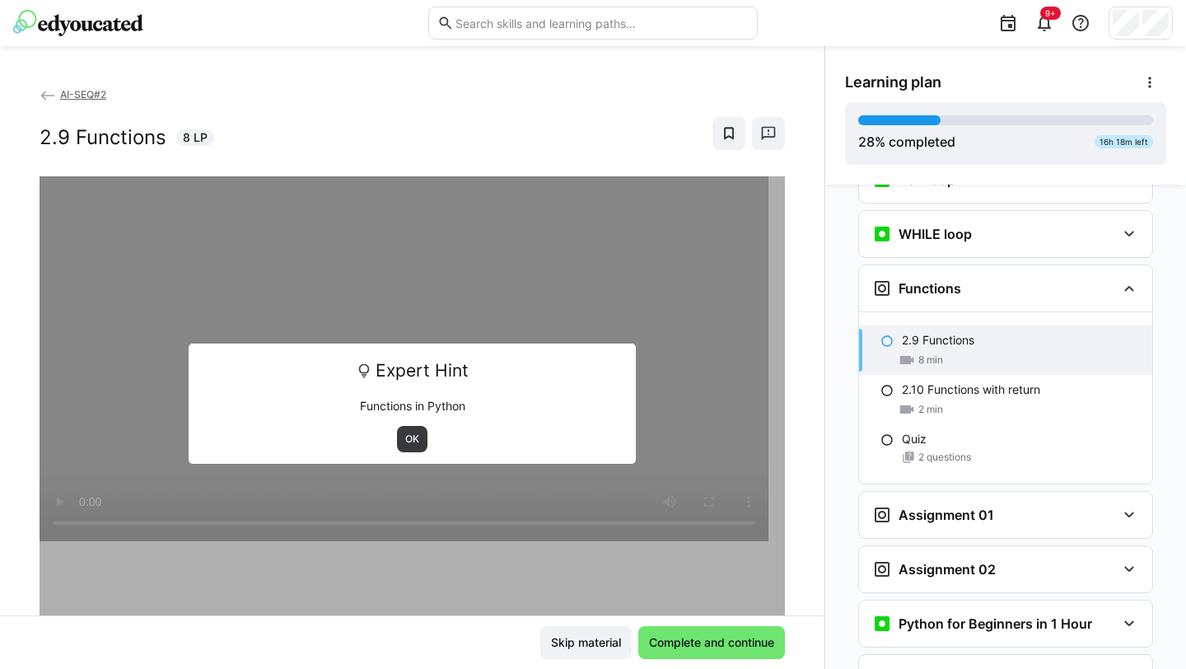
scroll to position [1915, 0]
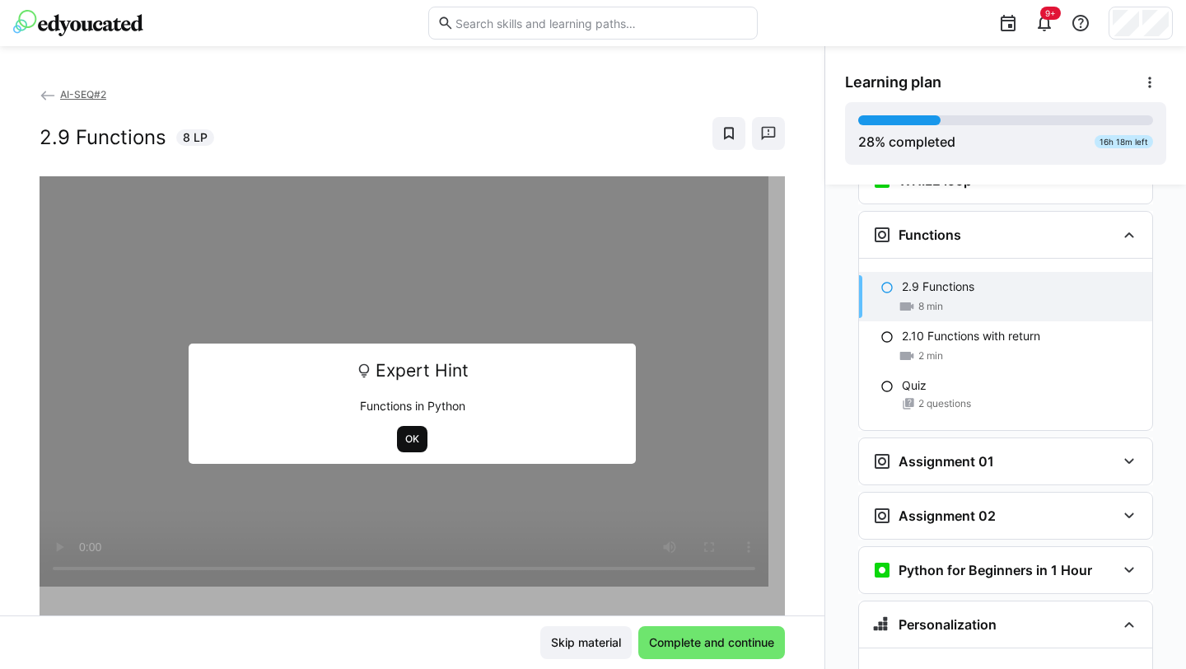
click at [406, 445] on span "OK" at bounding box center [412, 439] width 30 height 26
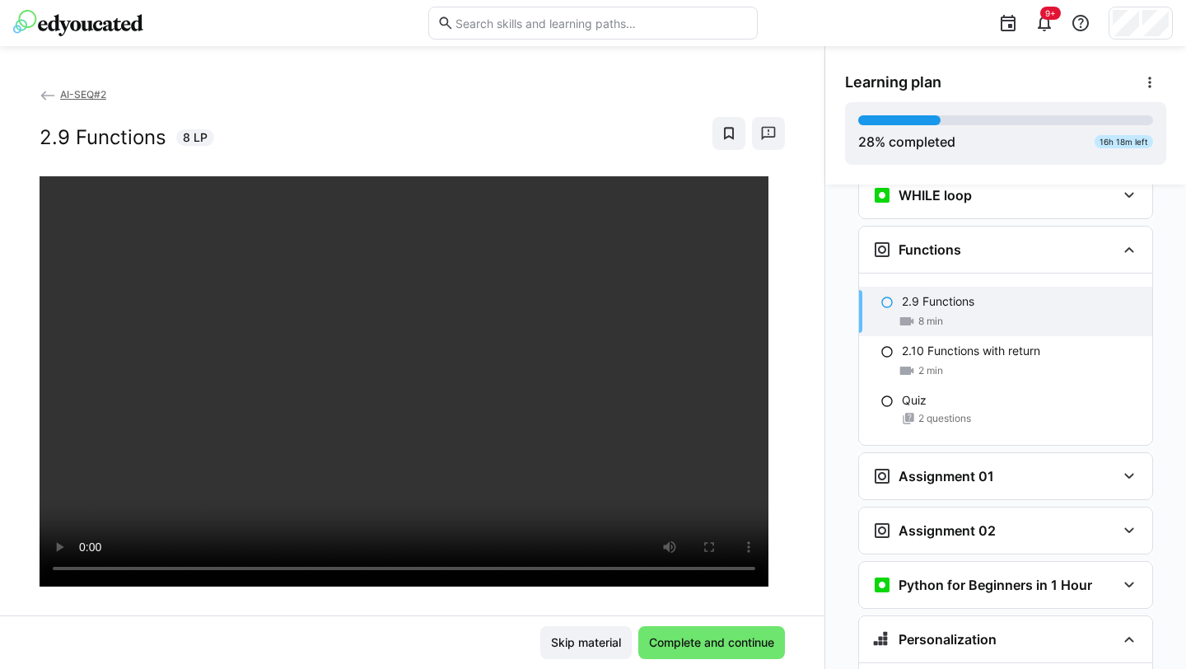
scroll to position [1968, 0]
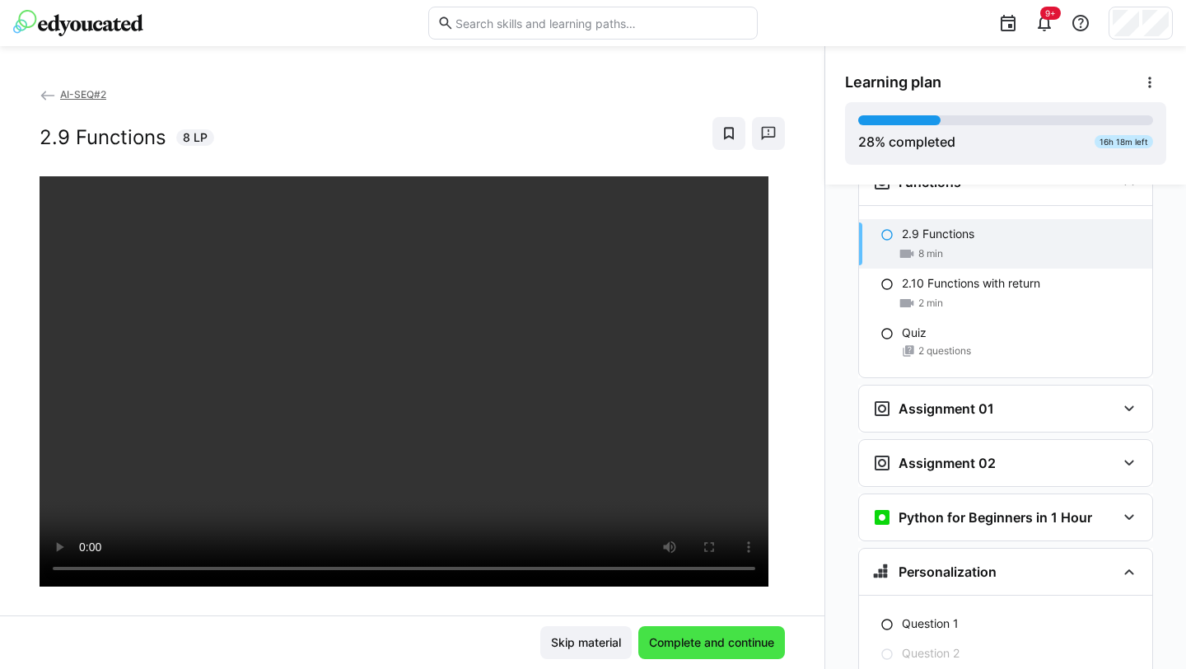
click at [746, 592] on span "Complete and continue" at bounding box center [711, 642] width 130 height 16
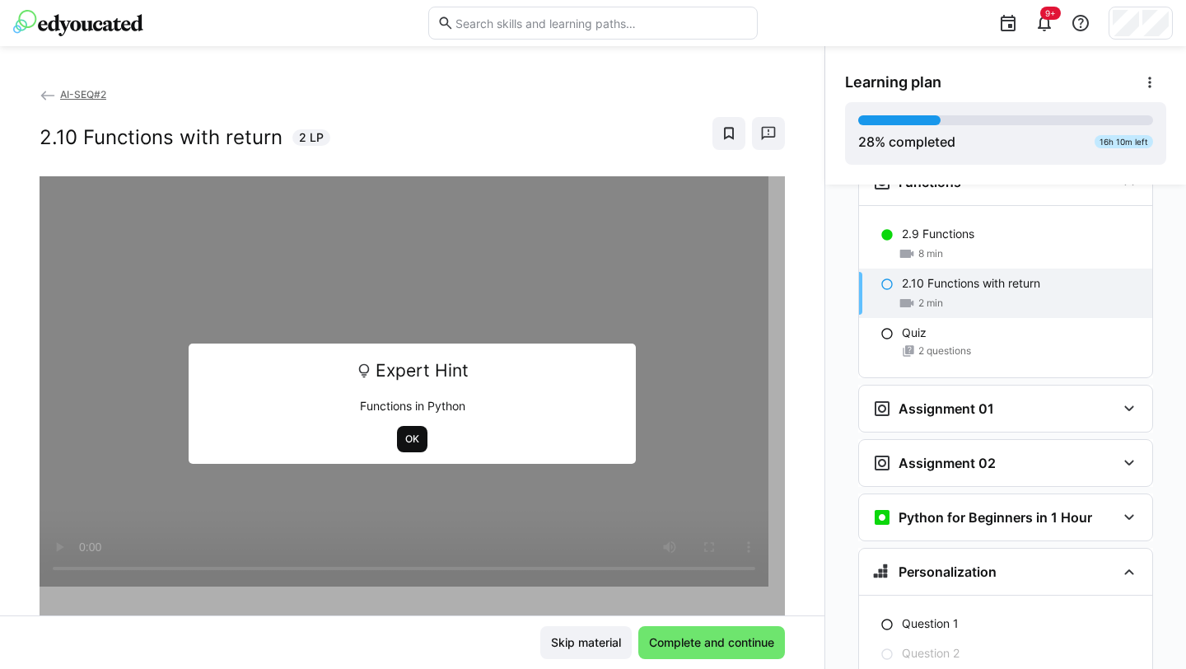
click at [406, 441] on span "OK" at bounding box center [411, 438] width 17 height 13
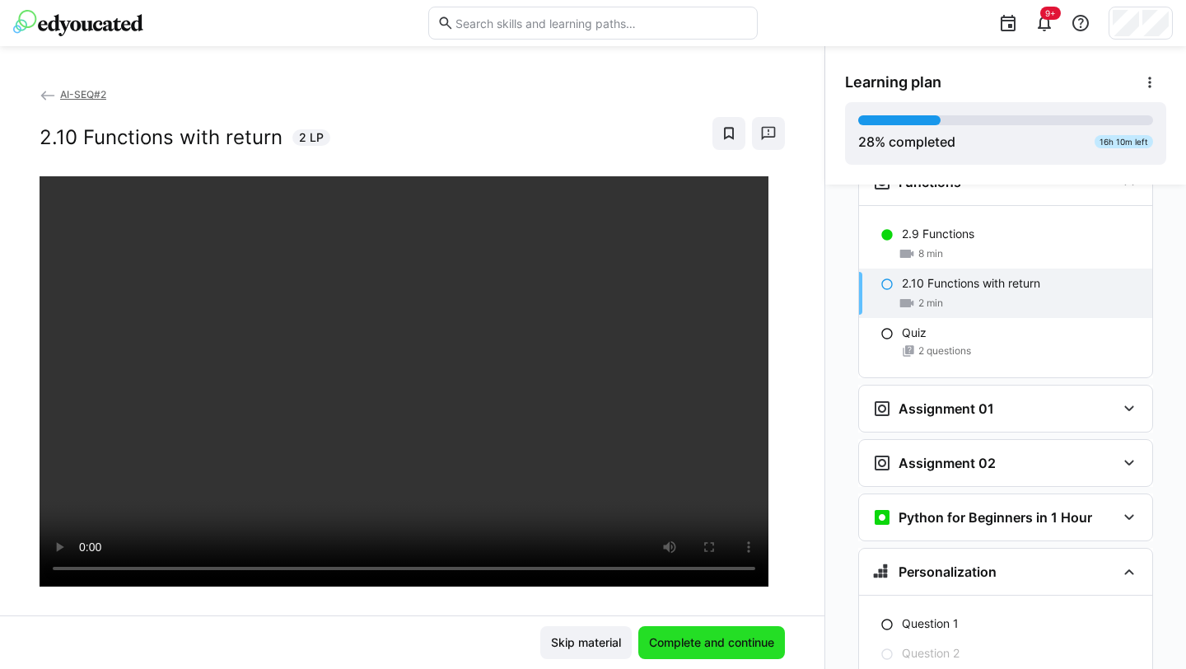
click at [715, 592] on span "Complete and continue" at bounding box center [711, 642] width 130 height 16
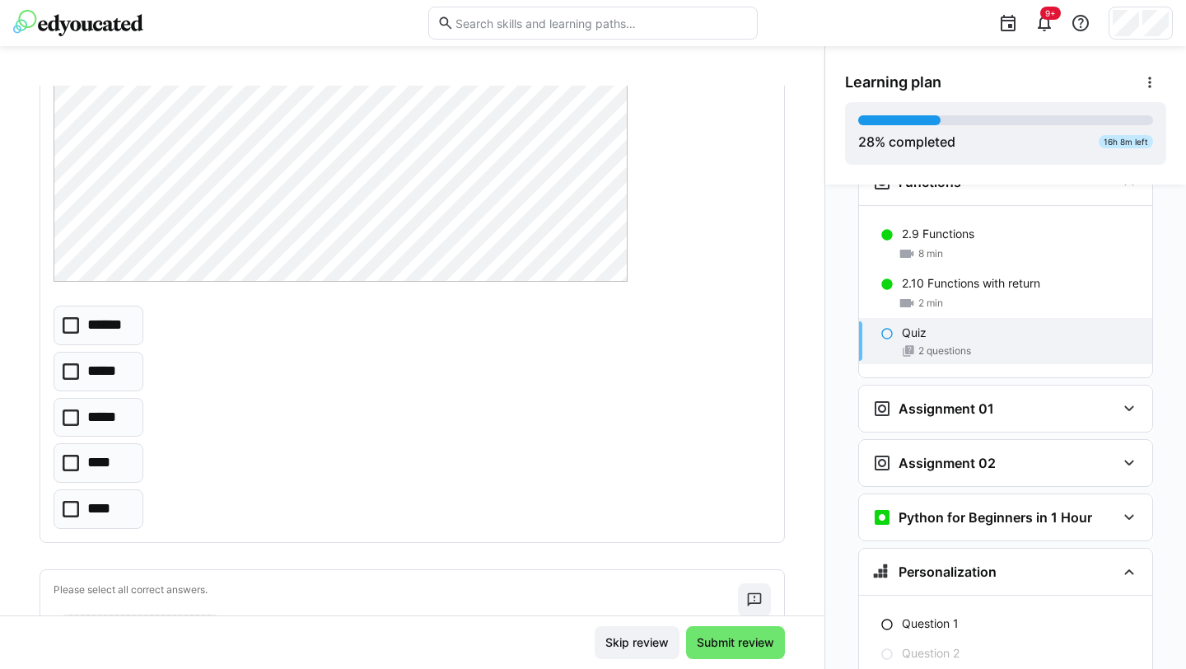
scroll to position [276, 0]
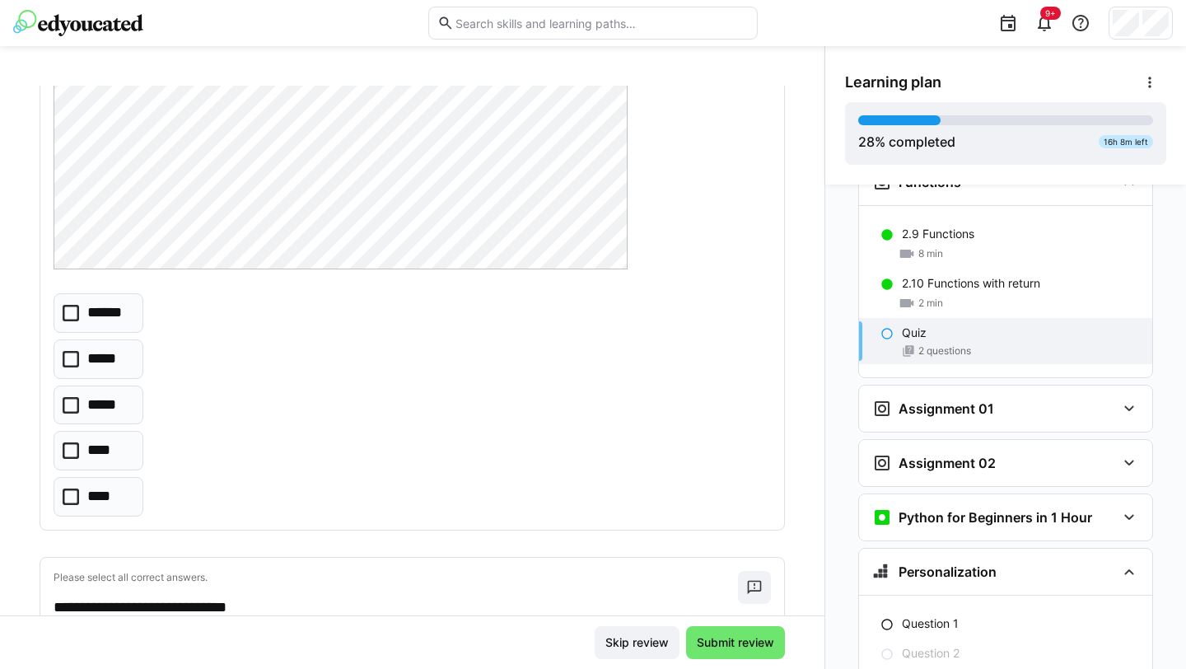
click at [72, 365] on icon at bounding box center [71, 359] width 16 height 16
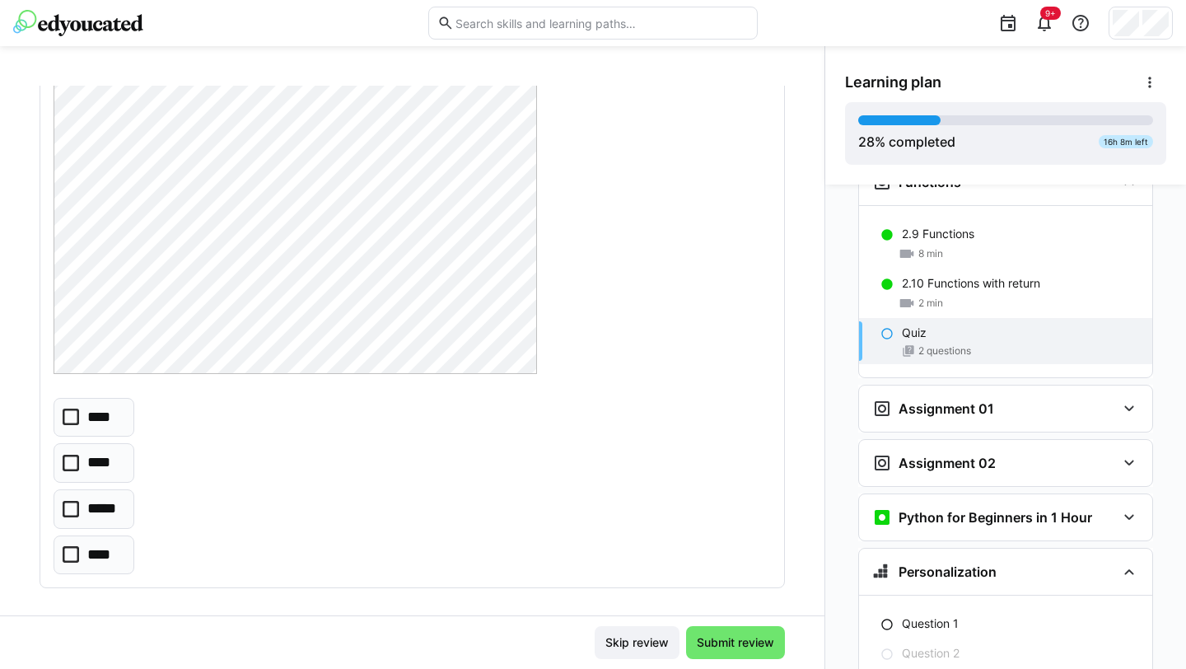
scroll to position [845, 0]
click at [69, 492] on icon at bounding box center [71, 496] width 16 height 16
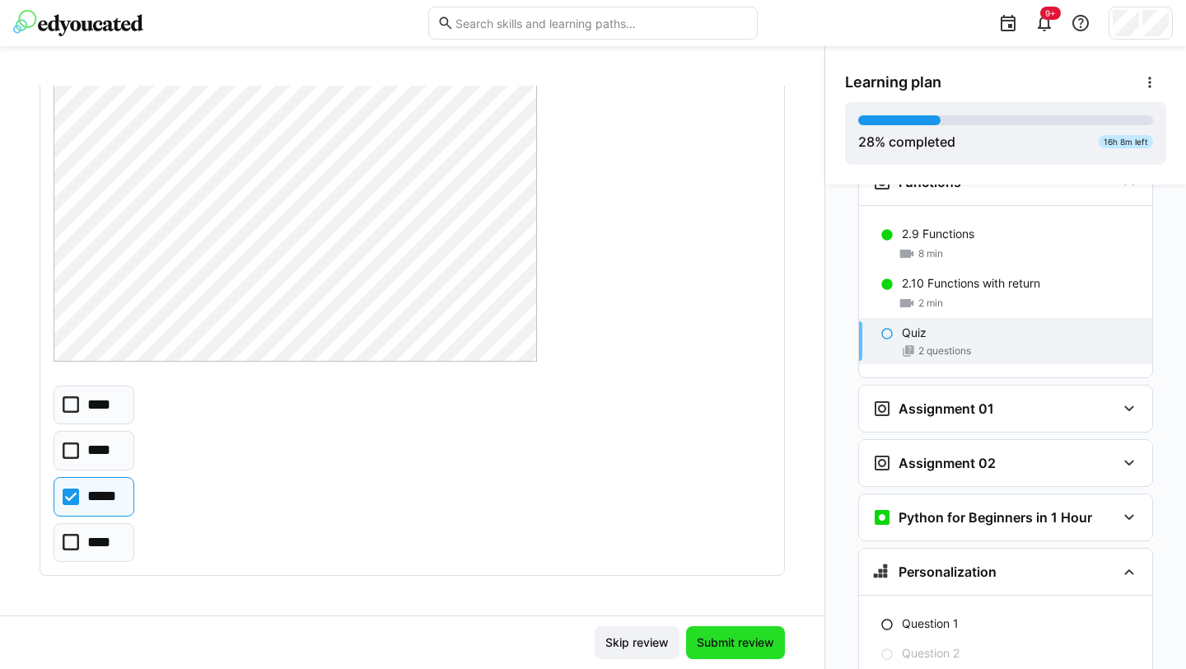
click at [727, 592] on span "Submit review" at bounding box center [735, 642] width 82 height 16
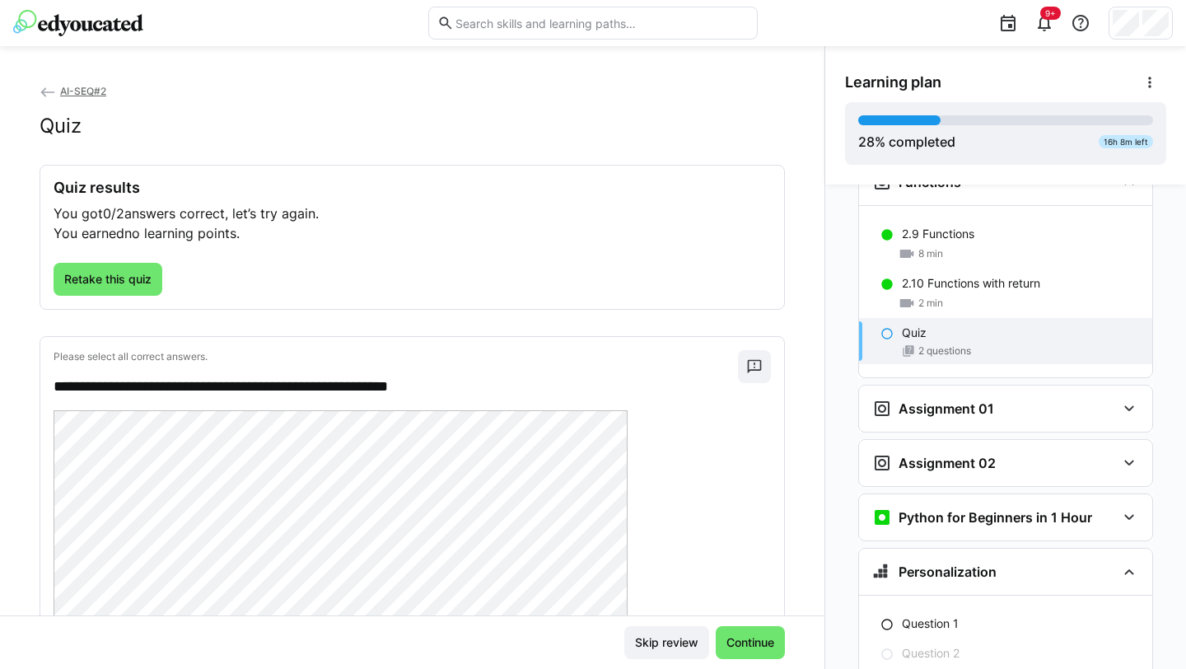
scroll to position [0, 0]
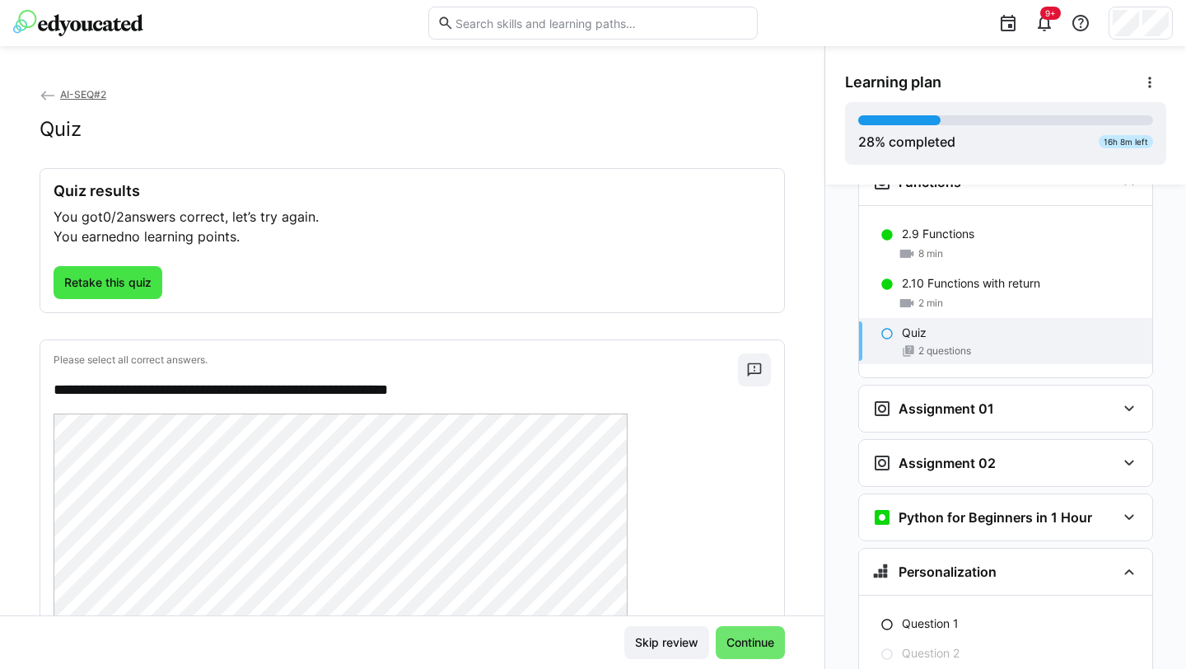
click at [103, 273] on span "Retake this quiz" at bounding box center [108, 282] width 109 height 33
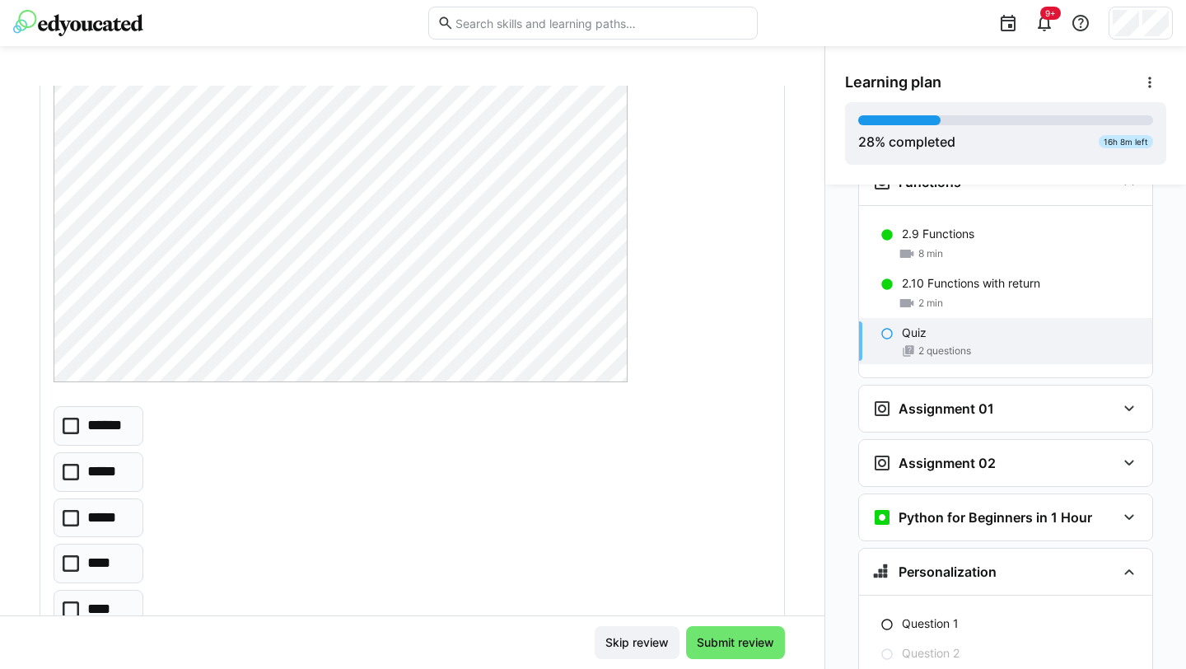
scroll to position [171, 0]
click at [67, 412] on icon at bounding box center [71, 417] width 16 height 16
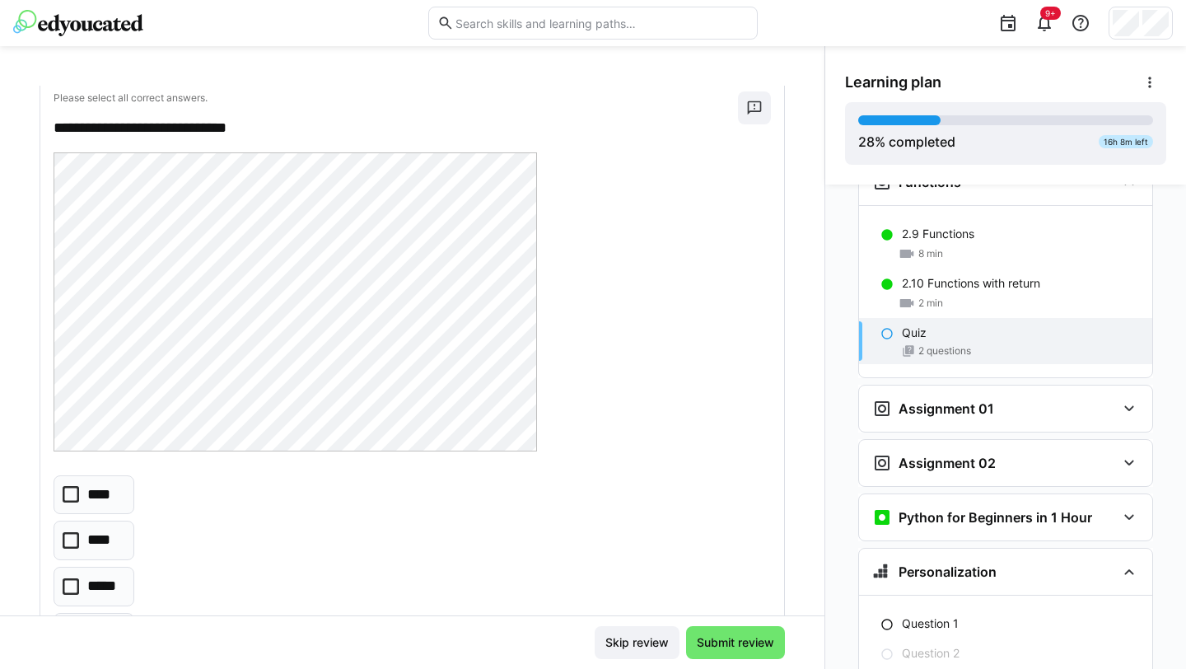
scroll to position [845, 0]
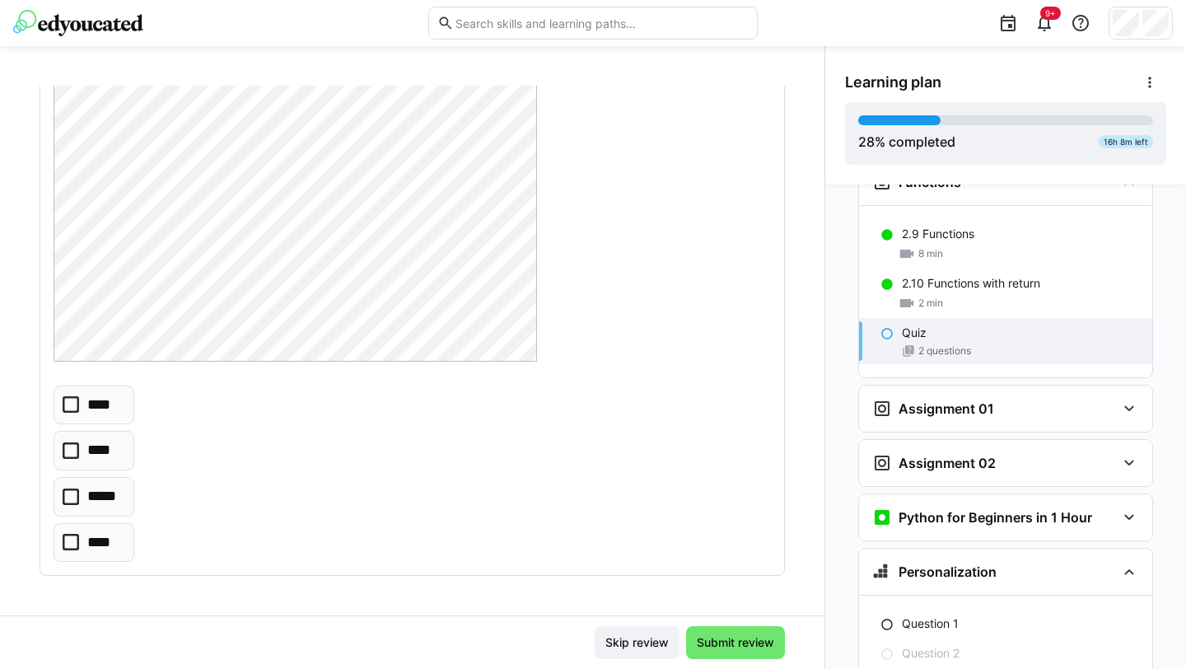
click at [78, 405] on icon at bounding box center [71, 404] width 16 height 16
click at [745, 592] on span "Submit review" at bounding box center [735, 642] width 82 height 16
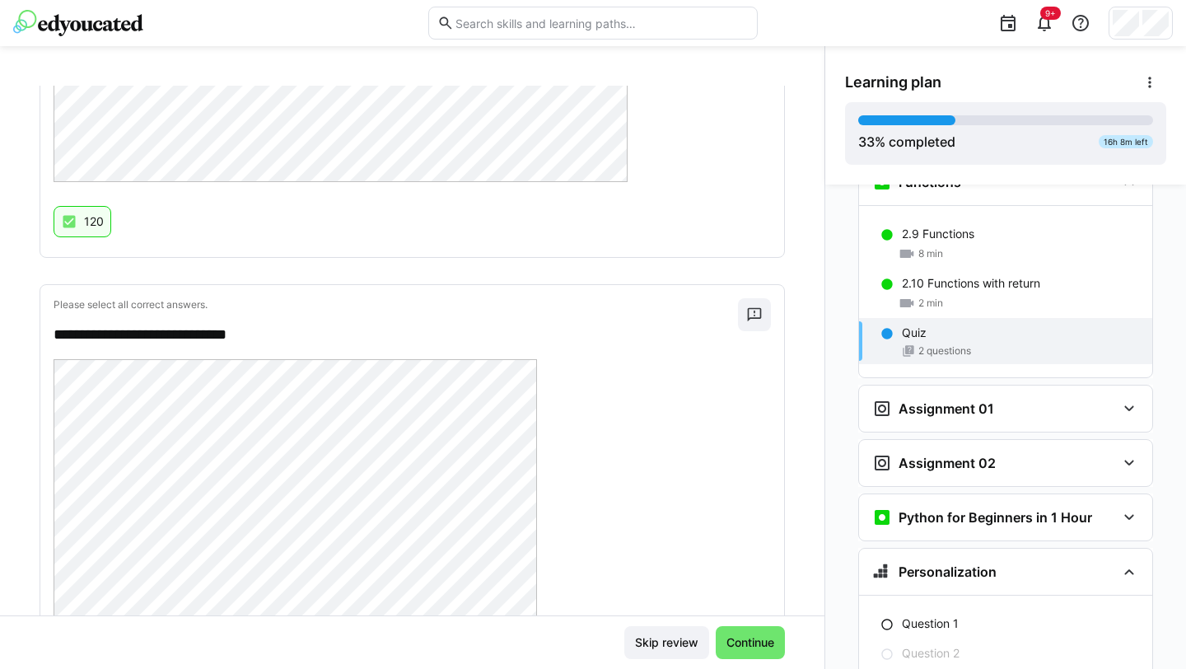
scroll to position [692, 0]
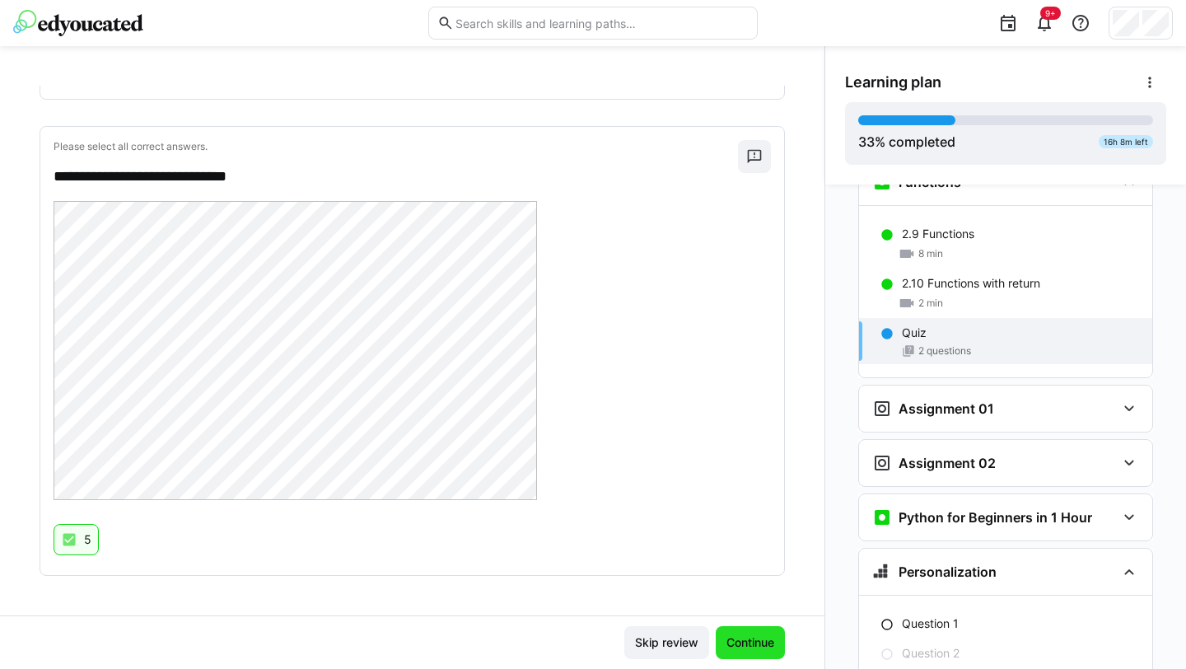
click at [747, 592] on span "Continue" at bounding box center [750, 642] width 53 height 16
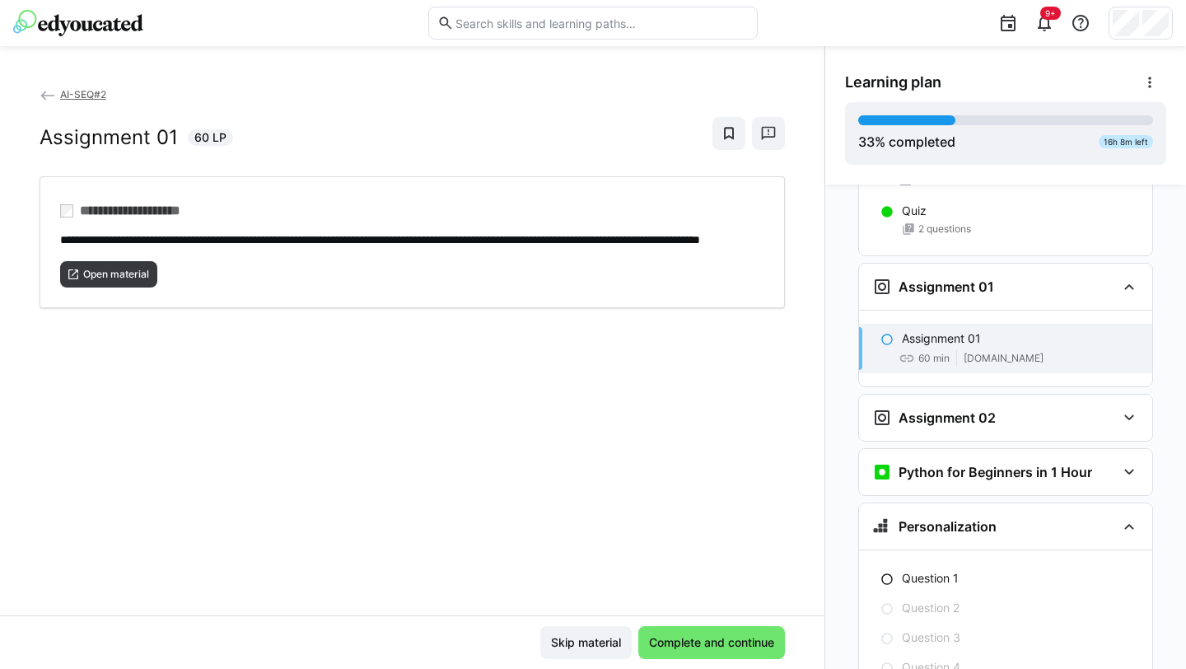
scroll to position [2131, 0]
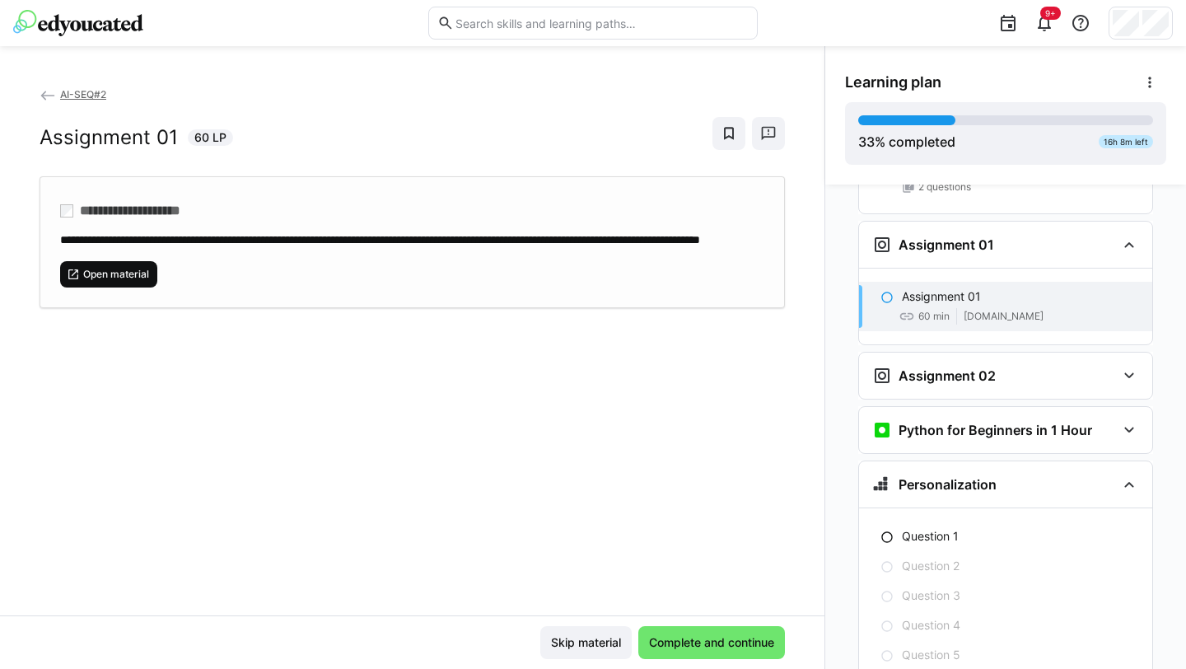
click at [122, 287] on span "Open material" at bounding box center [108, 274] width 97 height 26
click at [82, 31] on img at bounding box center [78, 23] width 130 height 26
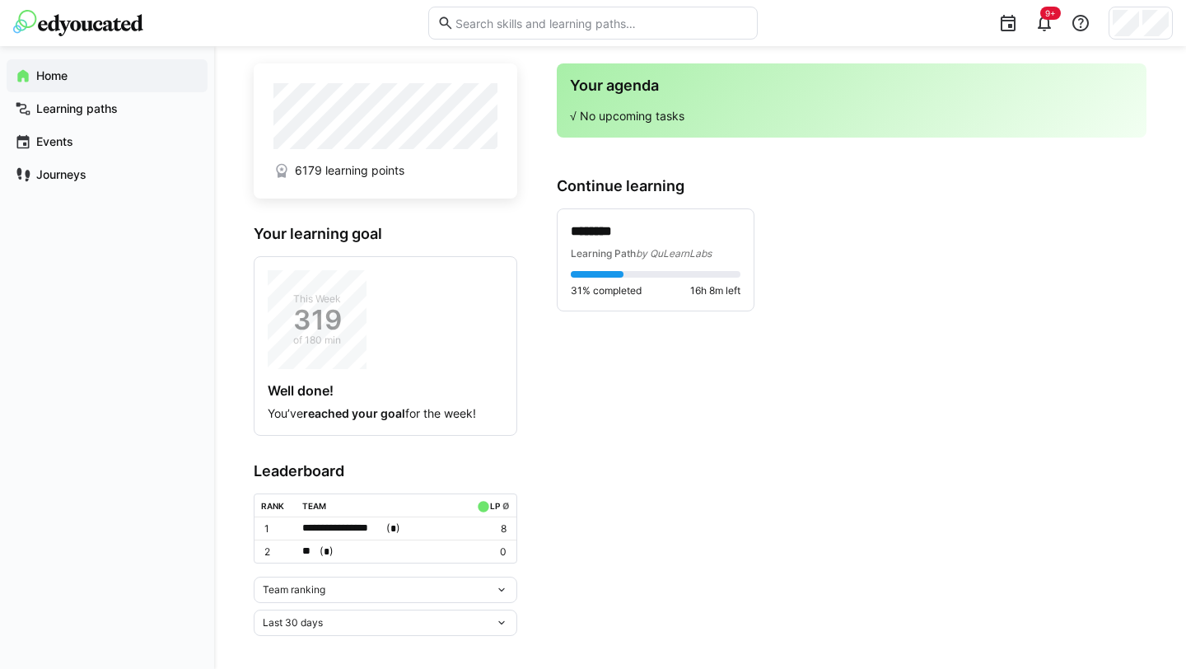
scroll to position [31, 0]
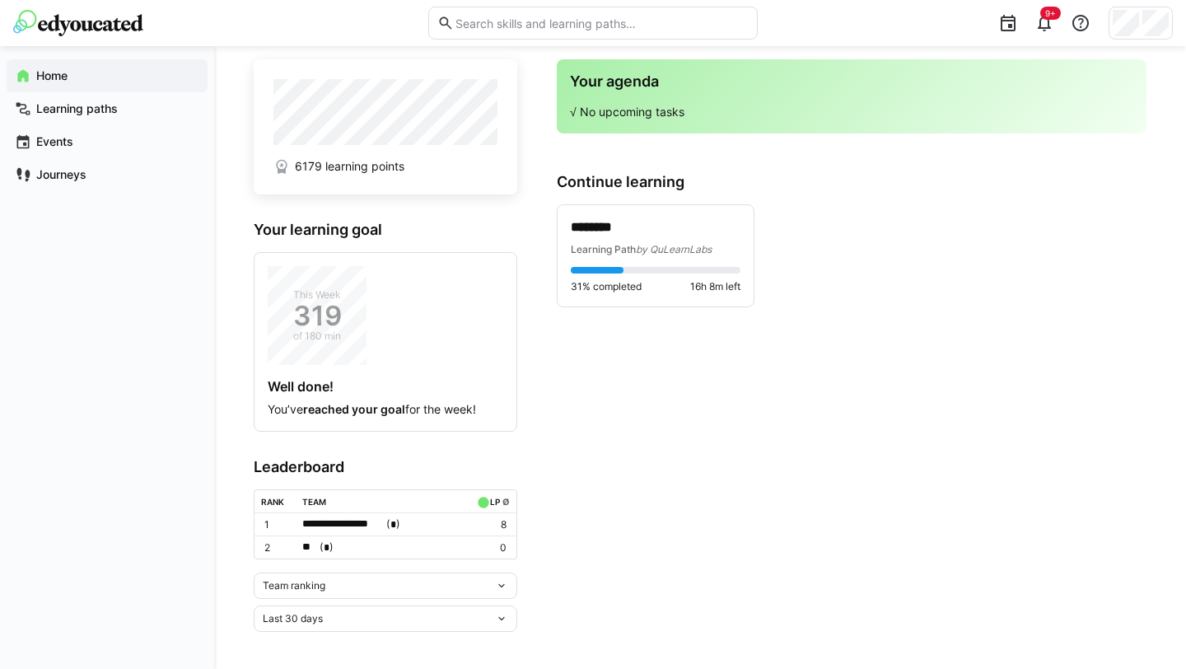
click at [386, 584] on div "Team ranking" at bounding box center [379, 586] width 232 height 12
click at [316, 592] on div "Individual ranking" at bounding box center [385, 643] width 244 height 13
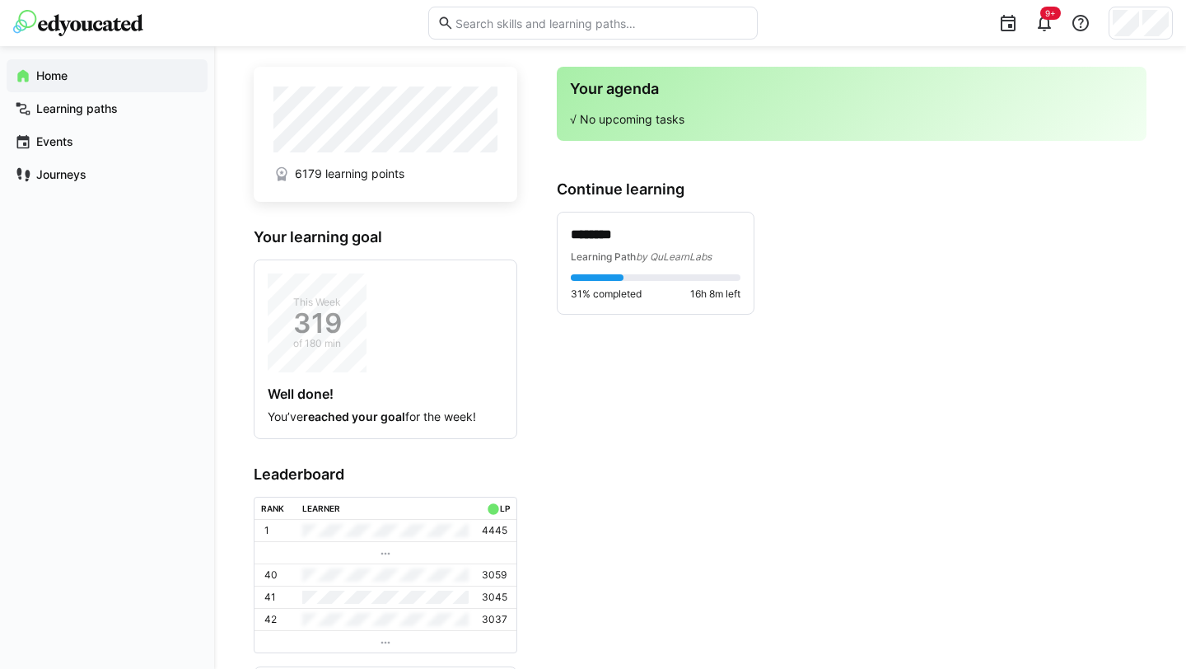
scroll to position [0, 0]
